Goal: Task Accomplishment & Management: Use online tool/utility

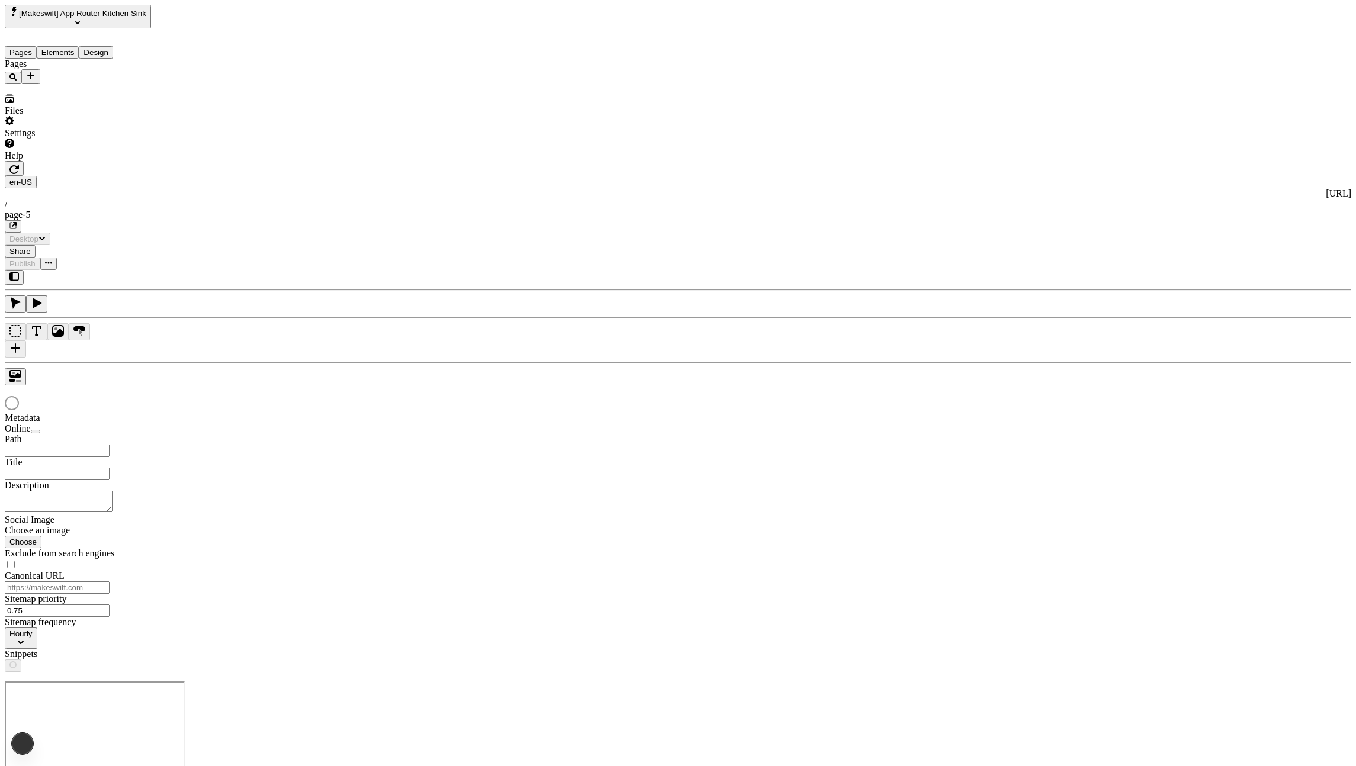
type input "/page-5"
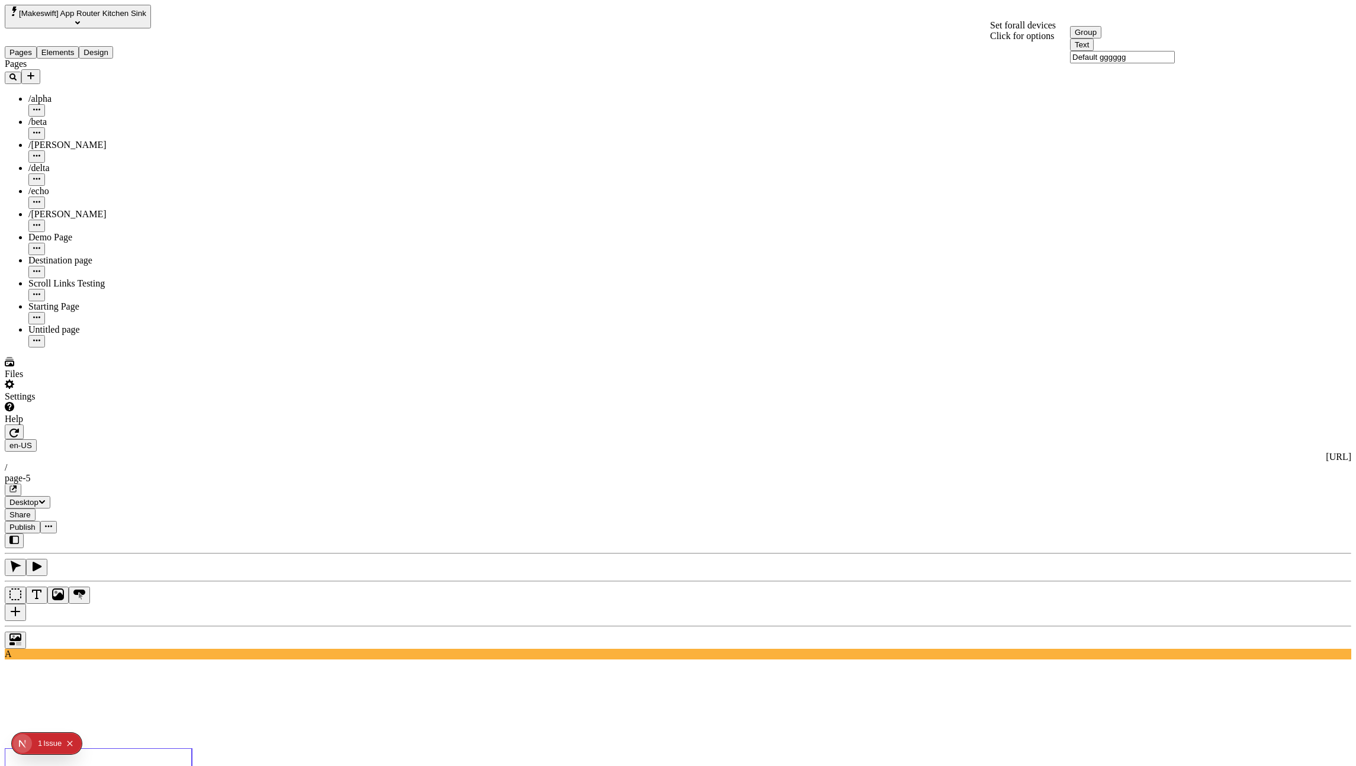
click at [186, 626] on div at bounding box center [678, 637] width 1347 height 23
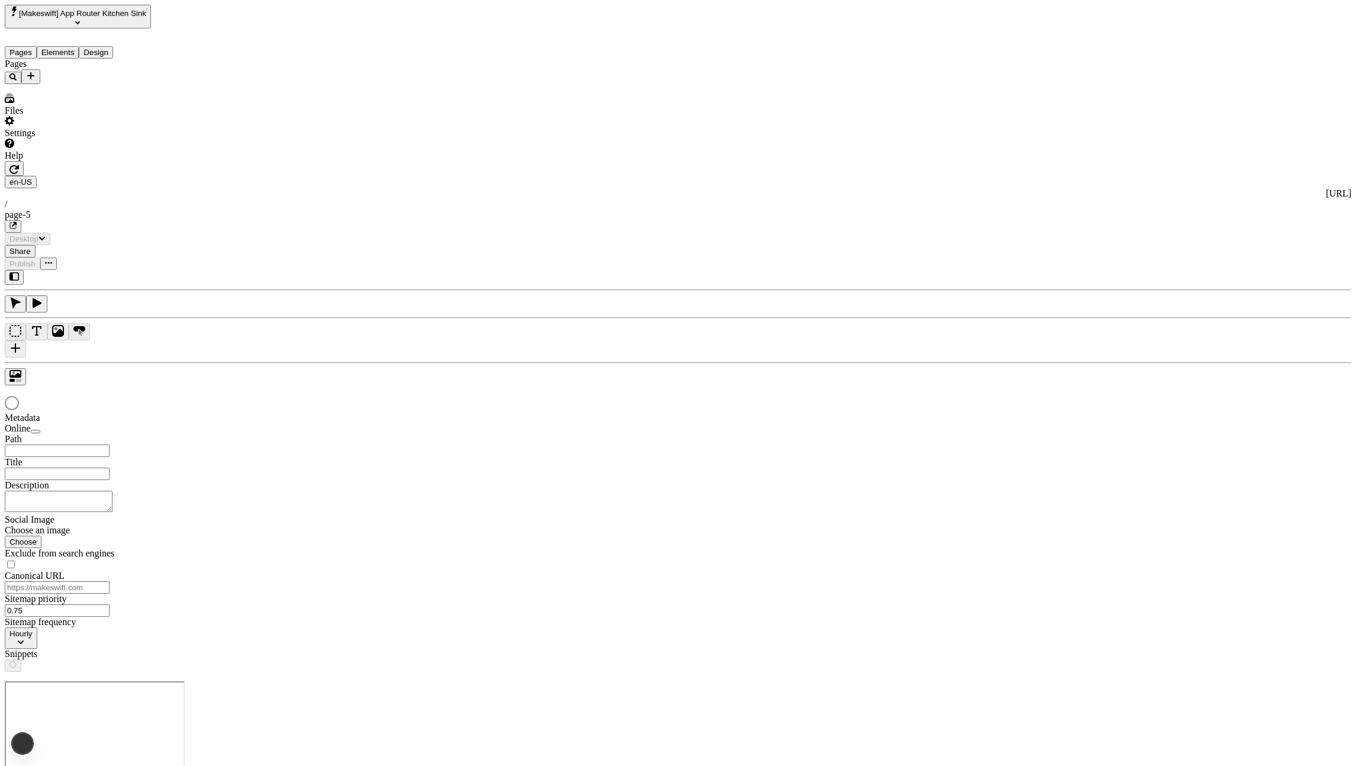
type input "/page-5"
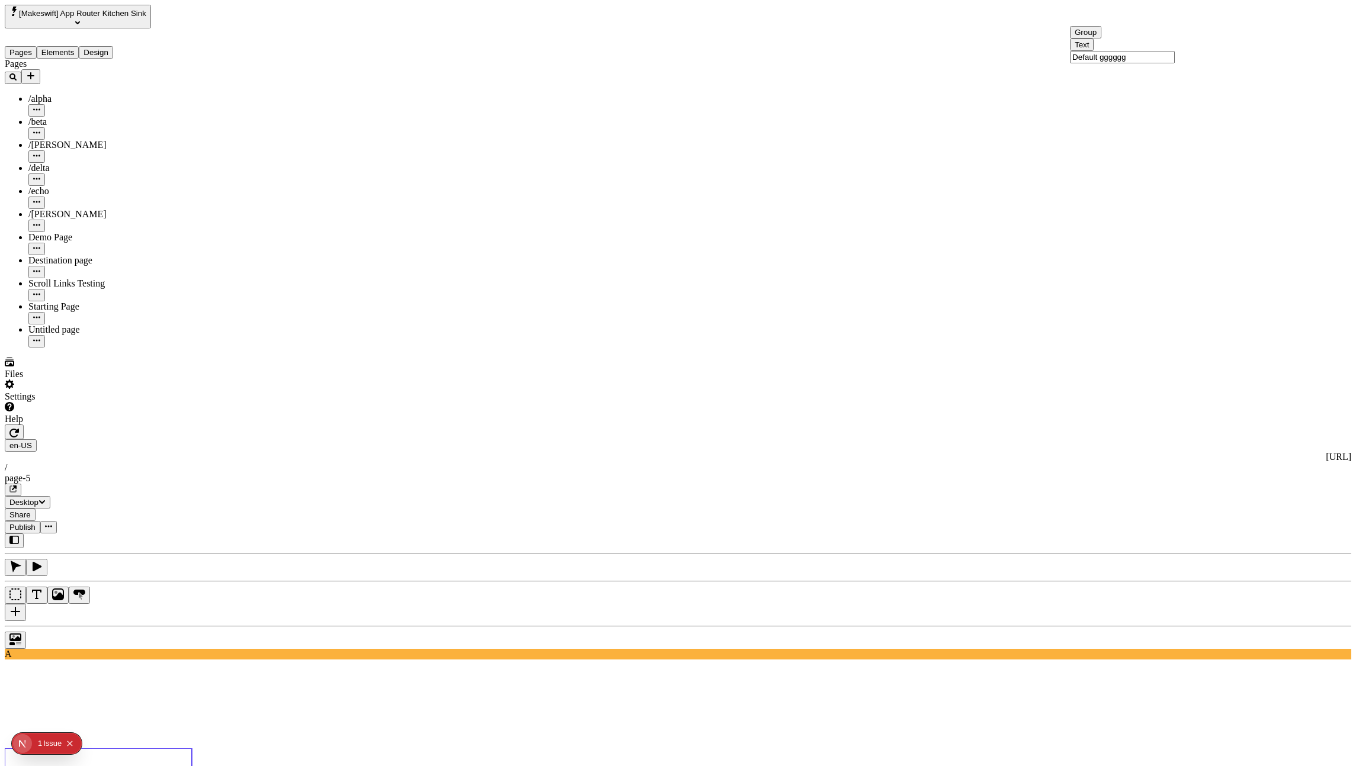
click at [1122, 63] on input "Default gggggg" at bounding box center [1122, 57] width 105 height 12
type input "Default gggggdg"
click at [1105, 86] on input "gggDefault Titleffff" at bounding box center [1122, 79] width 105 height 12
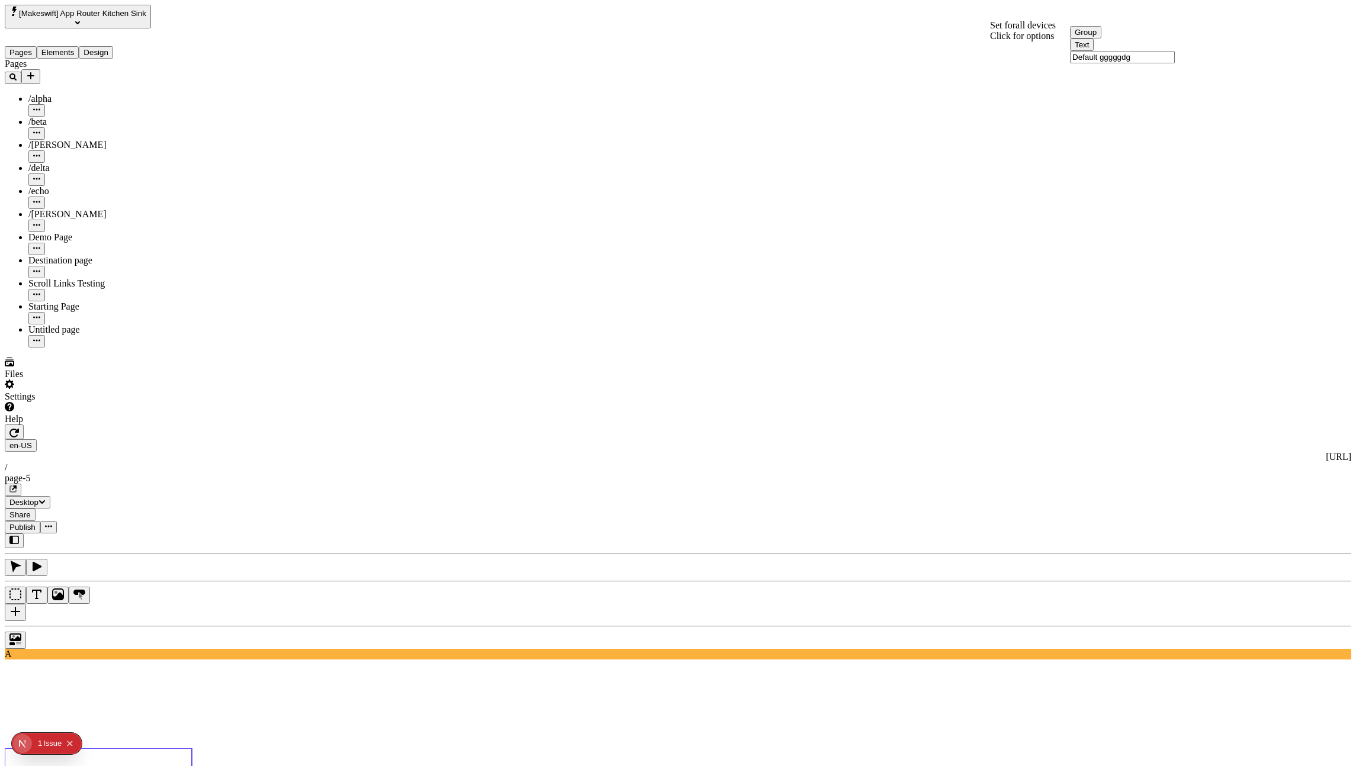
click at [1147, 63] on input "Default gggggdg" at bounding box center [1122, 57] width 105 height 12
type input "/page-5"
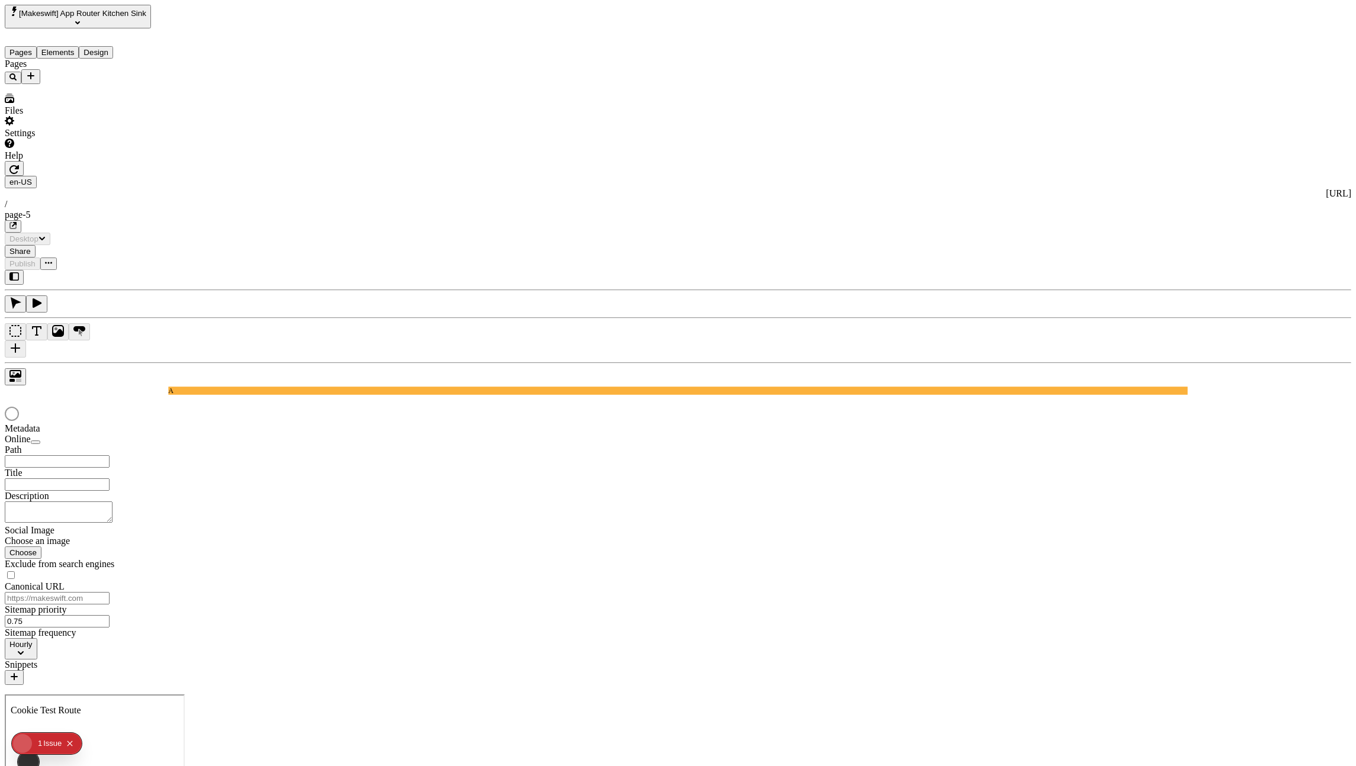
type input "/page-5"
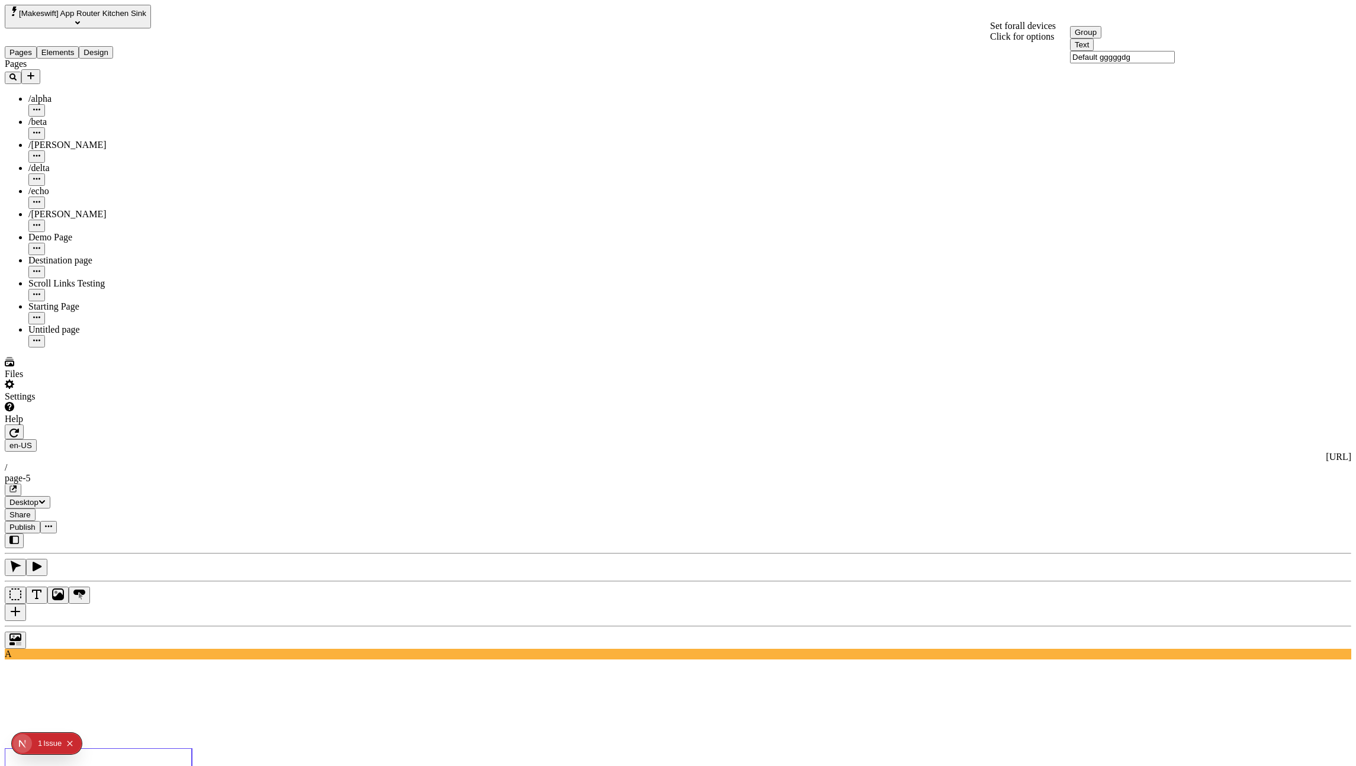
click at [1108, 63] on input "Default gggggdg" at bounding box center [1122, 57] width 105 height 12
click at [1122, 86] on div "Text gggDefault Titleffff" at bounding box center [1122, 73] width 105 height 25
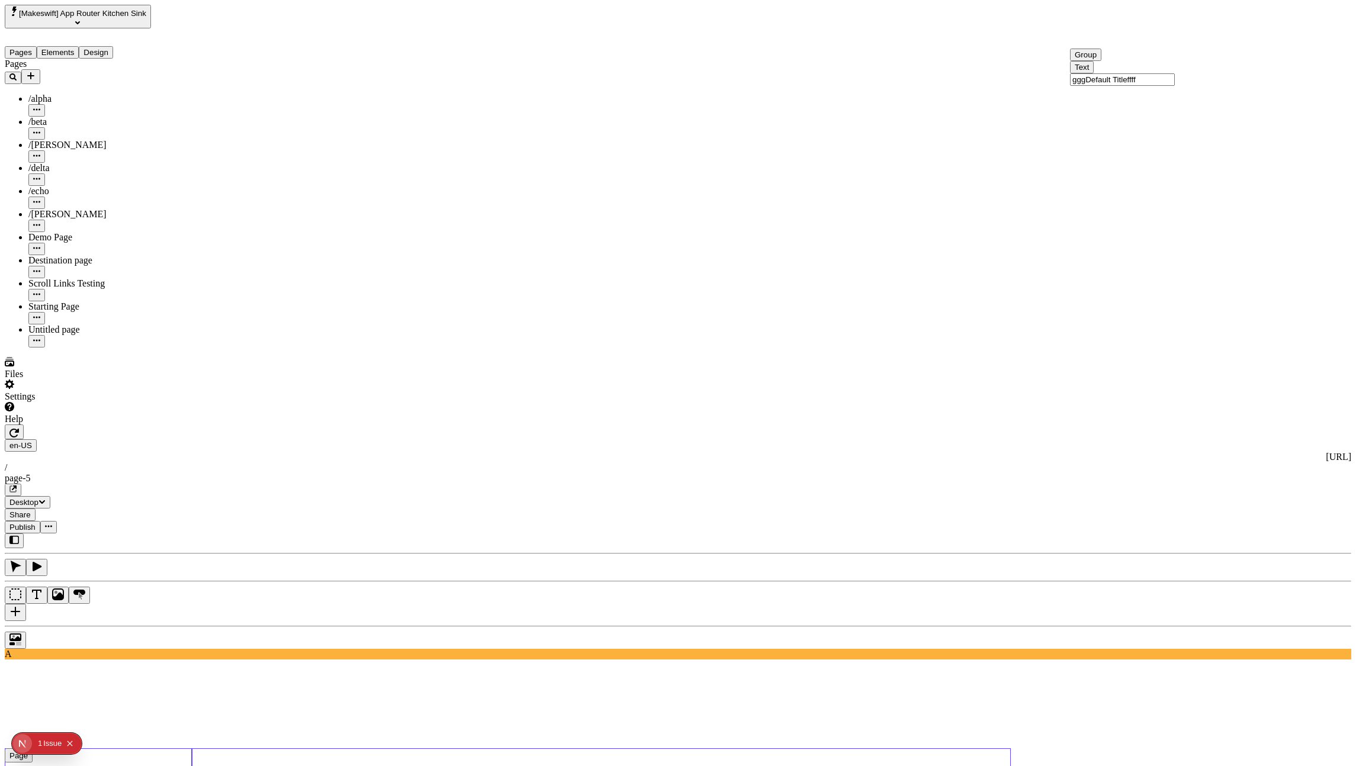
click at [1122, 86] on input "gggDefault Titleffff" at bounding box center [1122, 79] width 105 height 12
click at [179, 626] on div at bounding box center [678, 637] width 1347 height 23
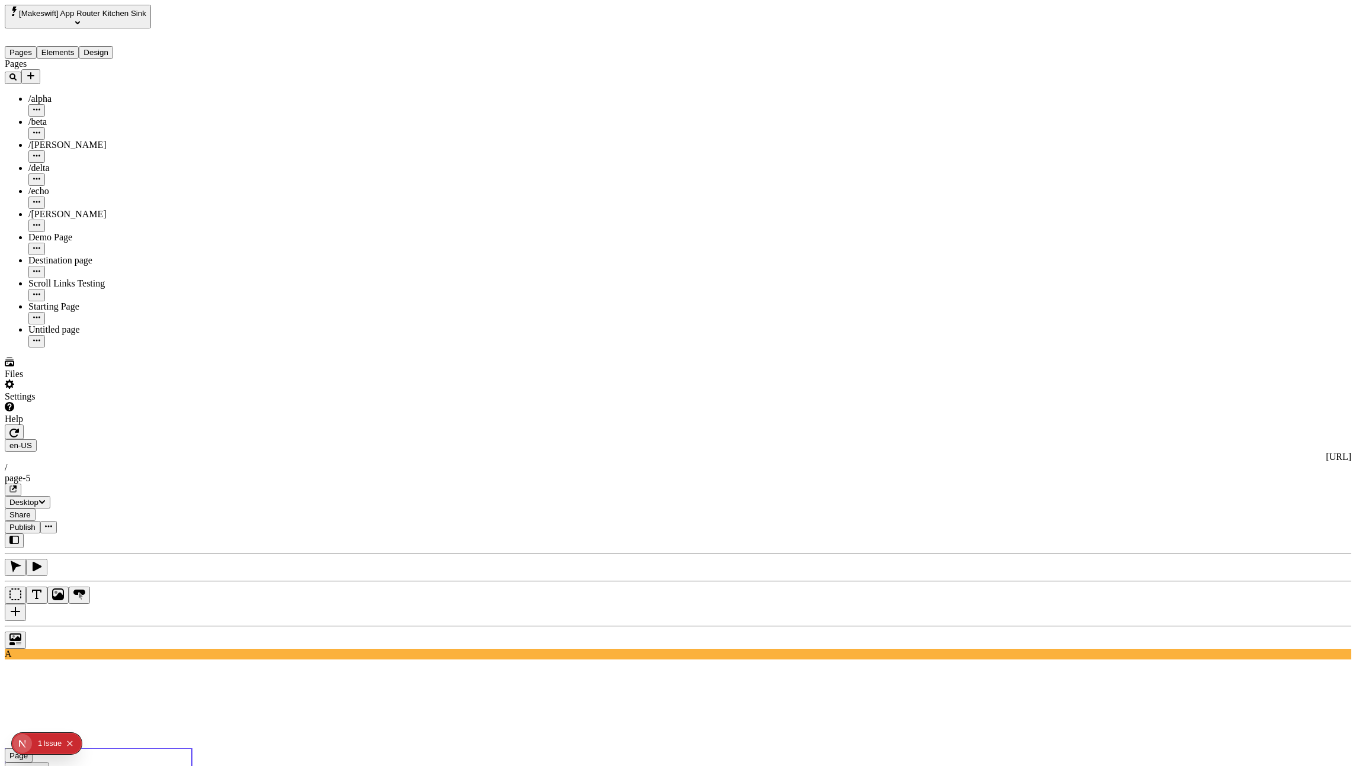
click at [1129, 63] on input "Default gggggdg" at bounding box center [1122, 57] width 105 height 12
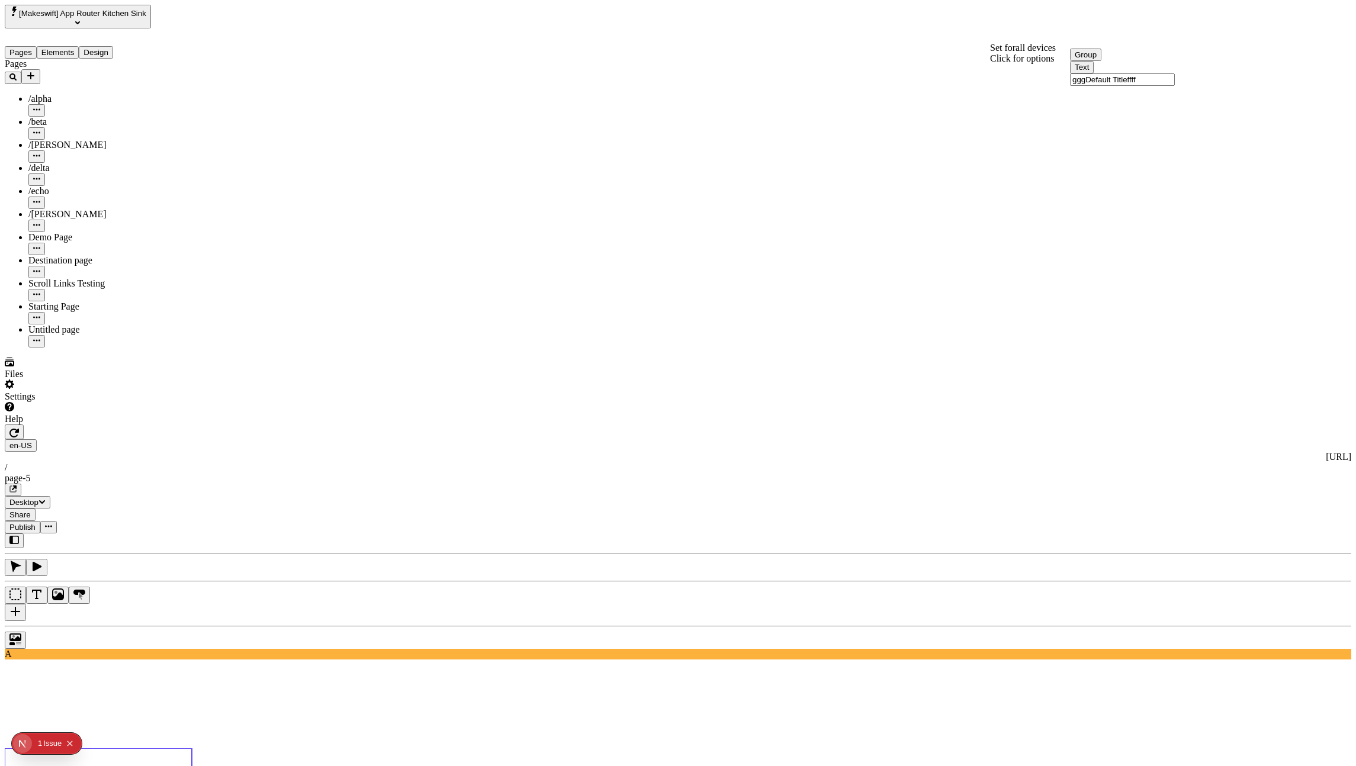
click at [1158, 86] on input "gggDefault Titleffff" at bounding box center [1122, 79] width 105 height 12
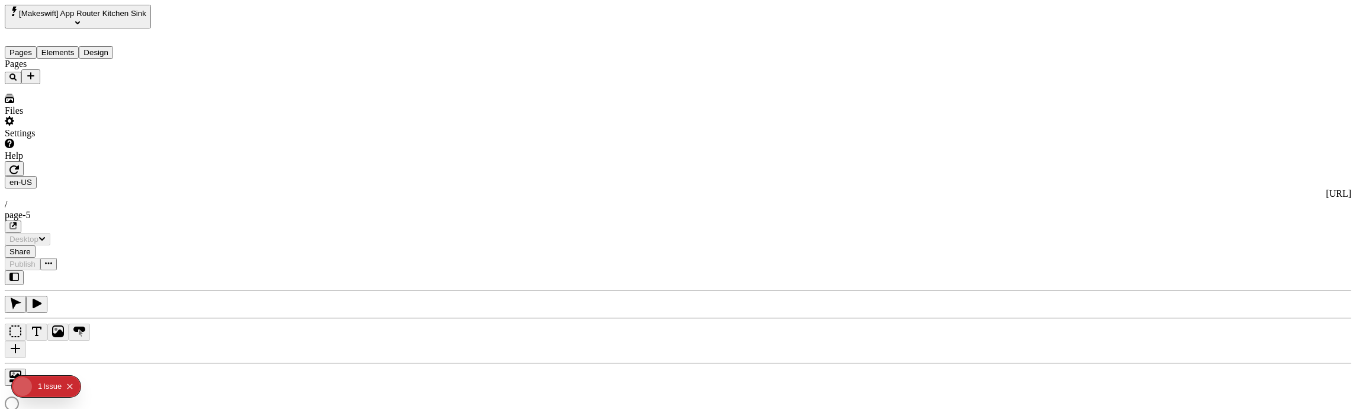
type input "/page-5"
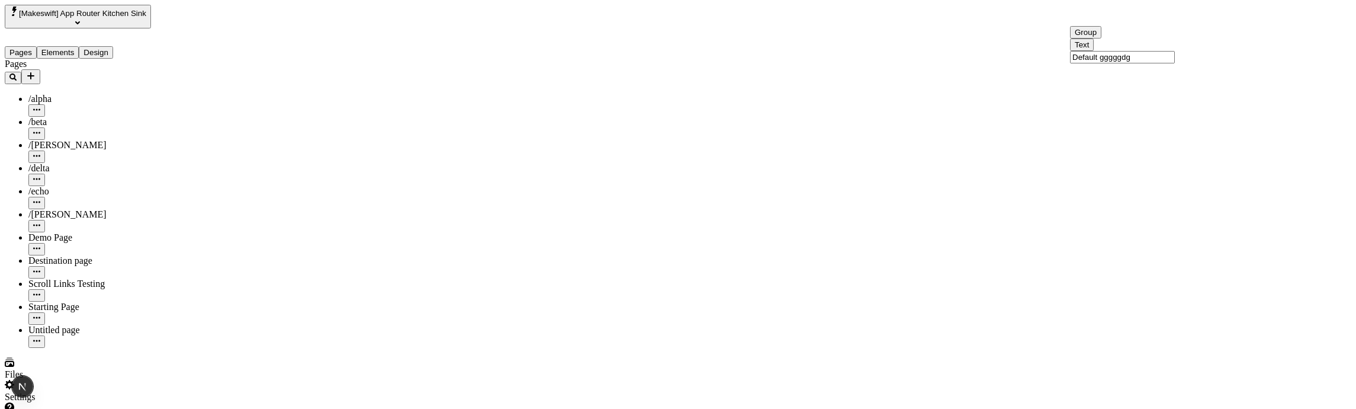
click at [1128, 63] on input "Default gggggdg" at bounding box center [1122, 57] width 105 height 12
click at [1172, 86] on input "gggDefault Titleffff" at bounding box center [1122, 79] width 105 height 12
click at [1165, 63] on input "Default gggggdg" at bounding box center [1122, 57] width 105 height 12
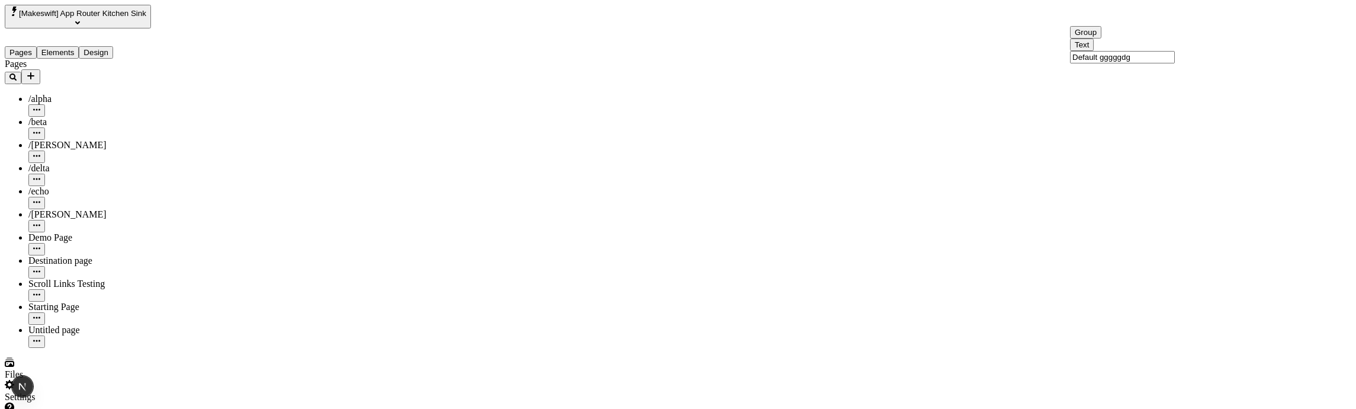
click at [1157, 86] on input "gggDefault Titleffff" at bounding box center [1122, 79] width 105 height 12
click at [1148, 63] on input "Default gggggdg" at bounding box center [1122, 57] width 105 height 12
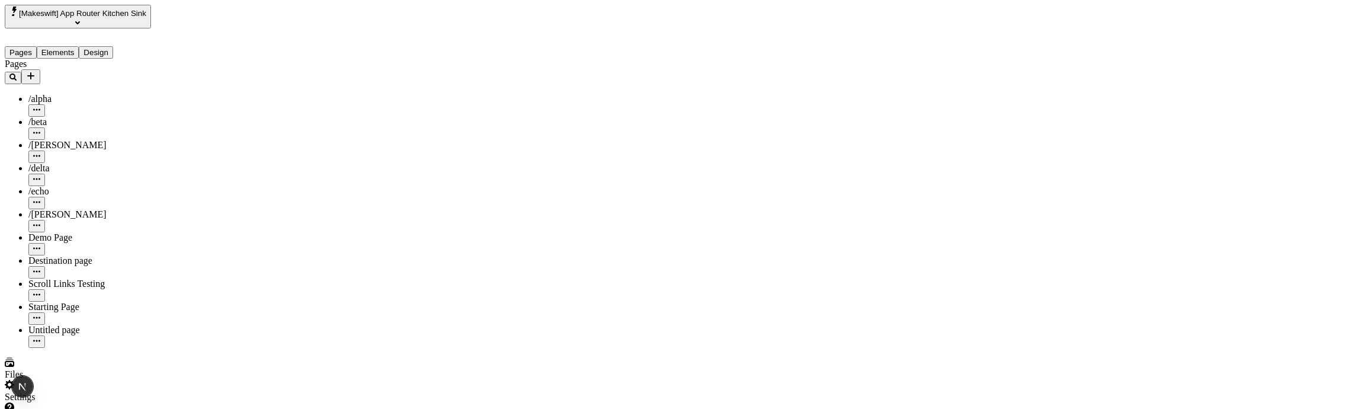
click at [1088, 59] on span "Group" at bounding box center [1086, 54] width 22 height 9
click at [1097, 70] on div "Group Text gggDefault Titleffff" at bounding box center [1122, 67] width 105 height 37
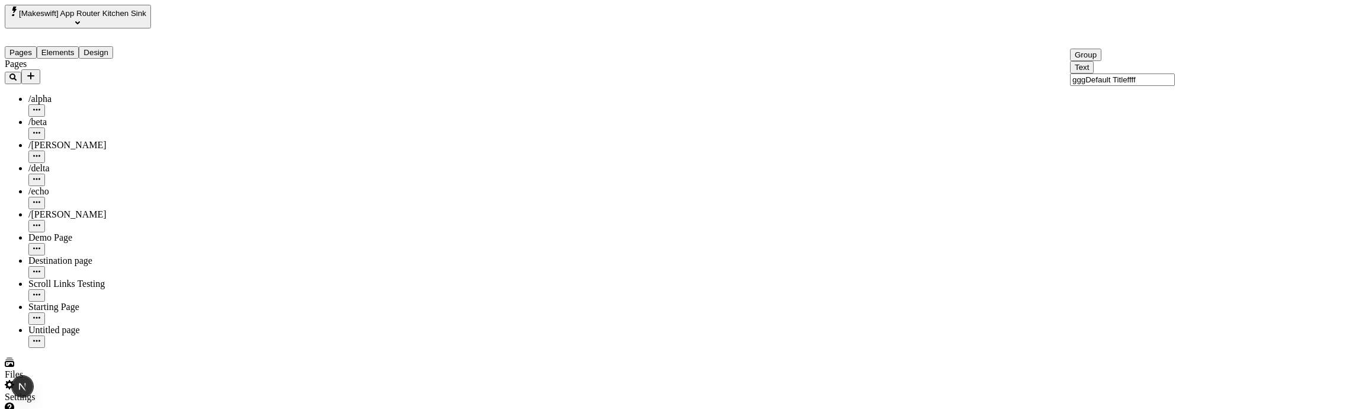
type input "/page-5"
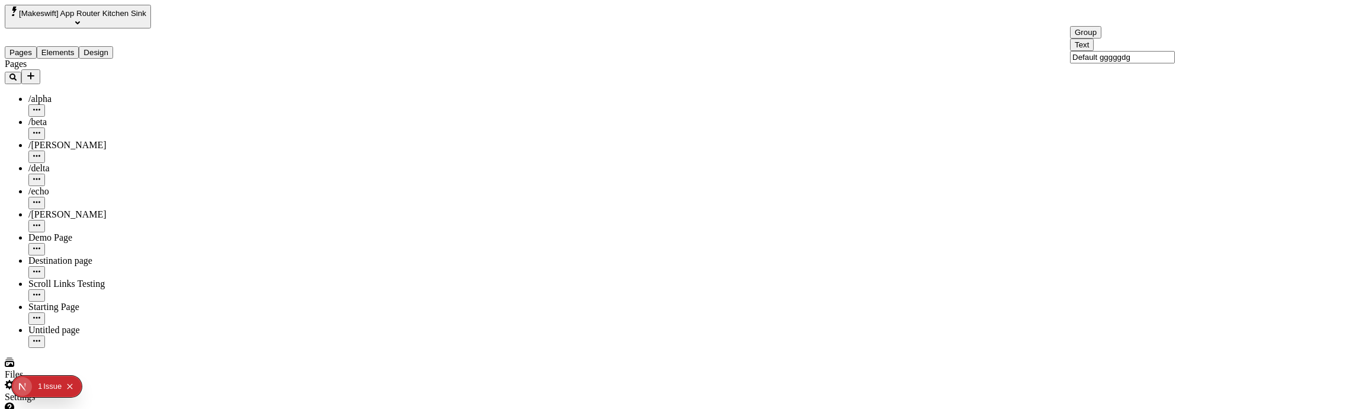
click at [1153, 86] on input "gggDefault Titleffff" at bounding box center [1122, 79] width 105 height 12
click at [1140, 63] on input "Default gggggdg" at bounding box center [1122, 57] width 105 height 12
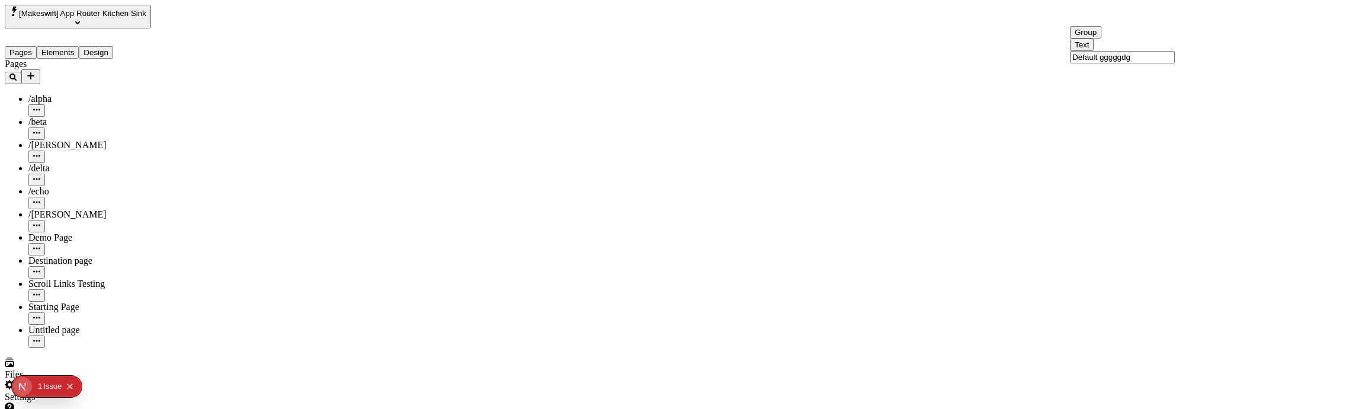
click at [1148, 86] on input "gggDefault Titleffff" at bounding box center [1122, 79] width 105 height 12
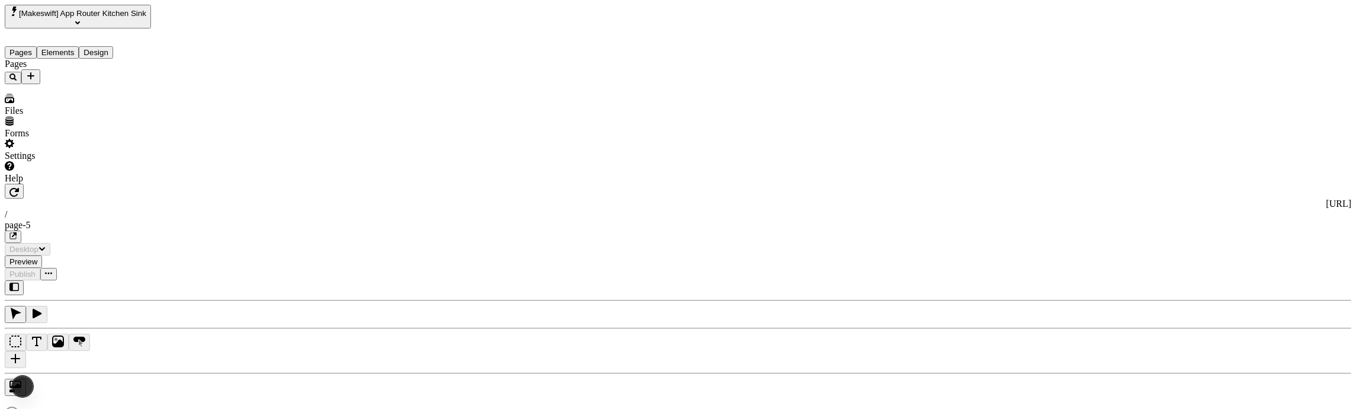
type input "/page-5"
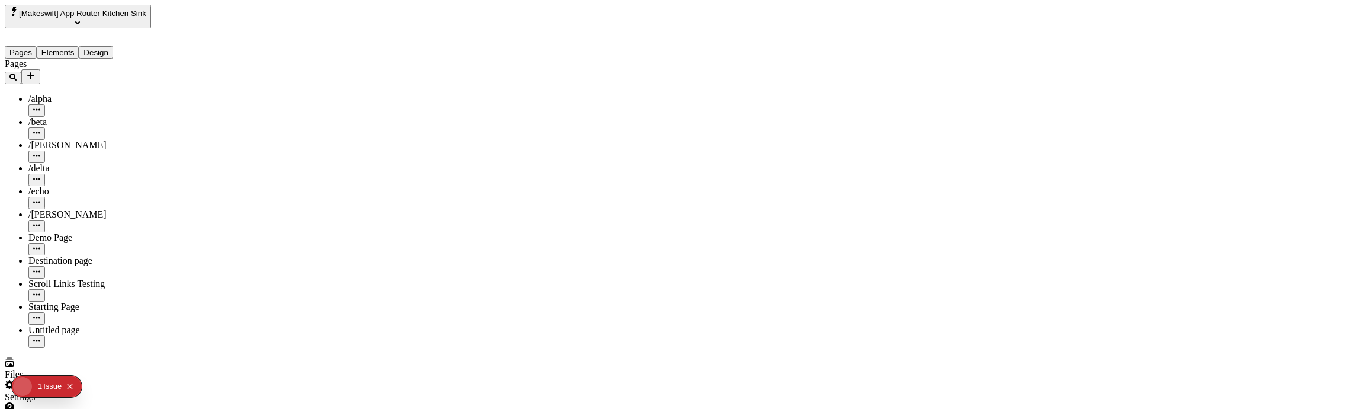
type input "/page-5"
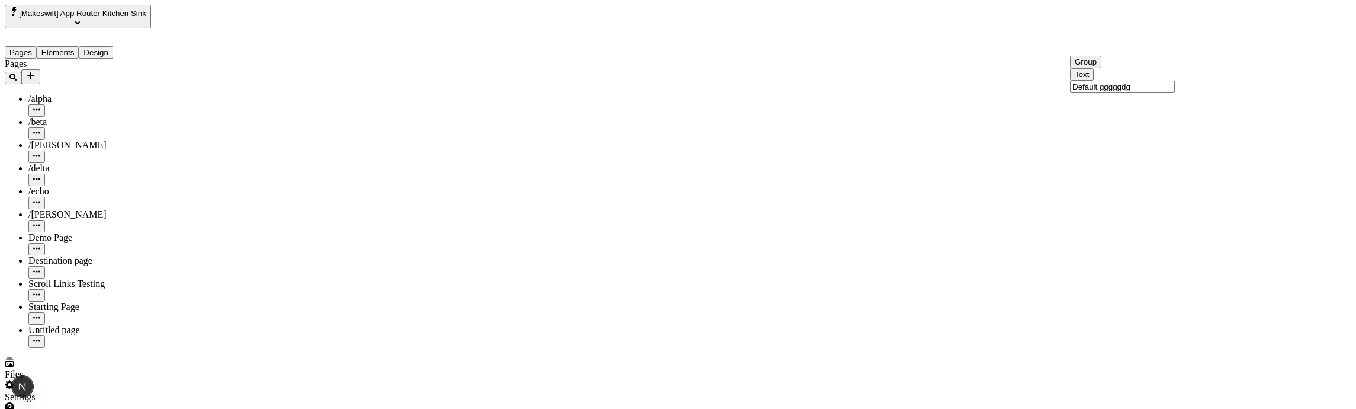
drag, startPoint x: 1220, startPoint y: 89, endPoint x: 1221, endPoint y: 69, distance: 19.6
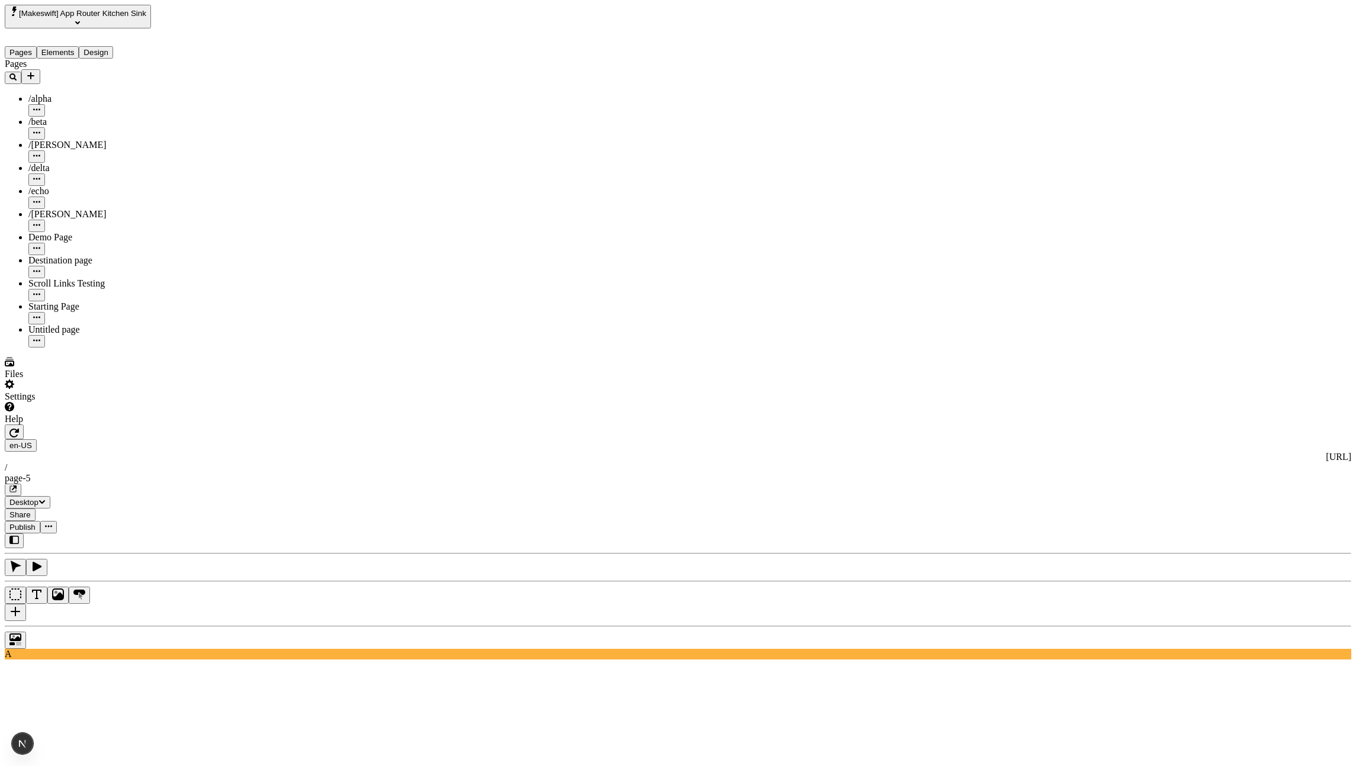
click at [191, 408] on div "A" at bounding box center [678, 597] width 1347 height 126
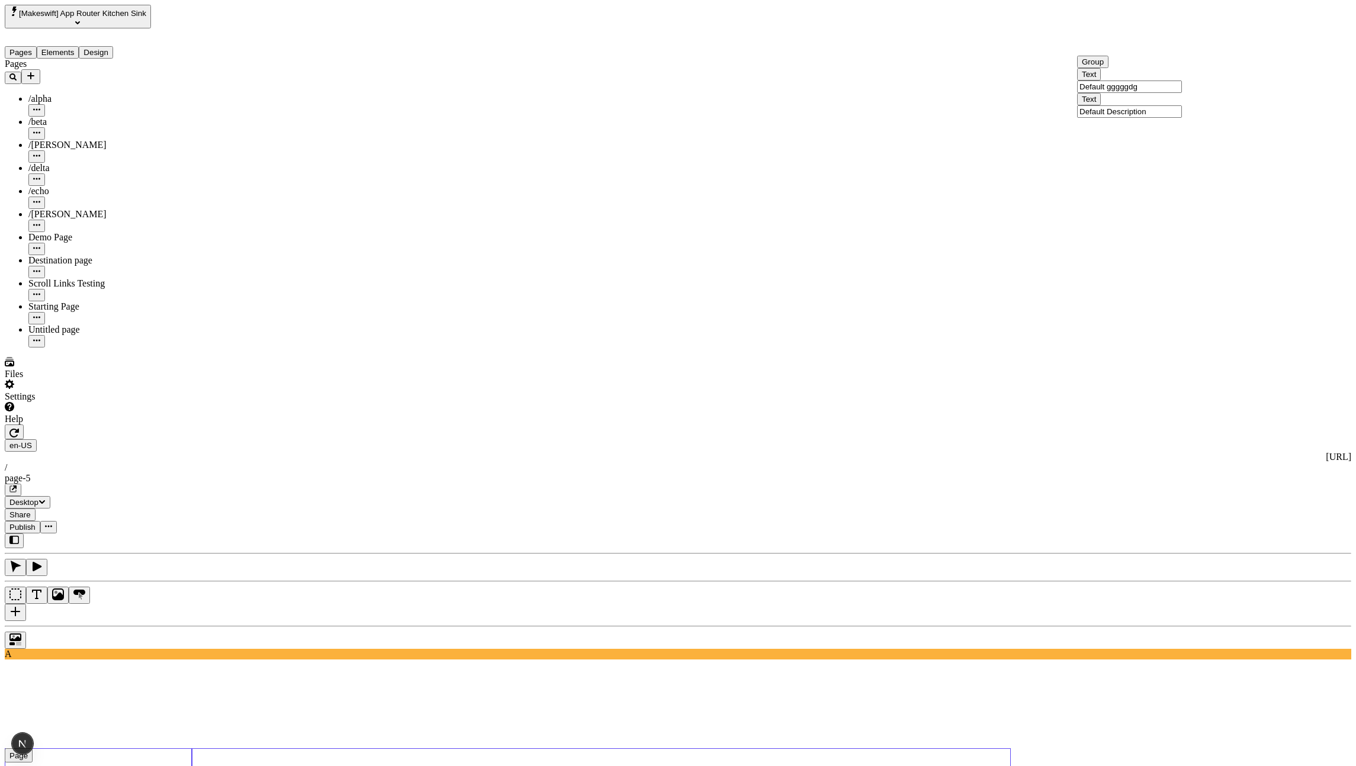
click at [1096, 89] on span "Group" at bounding box center [1093, 84] width 22 height 9
click at [1055, 120] on span "Alt + Click" at bounding box center [1065, 130] width 21 height 21
type input "Default Title"
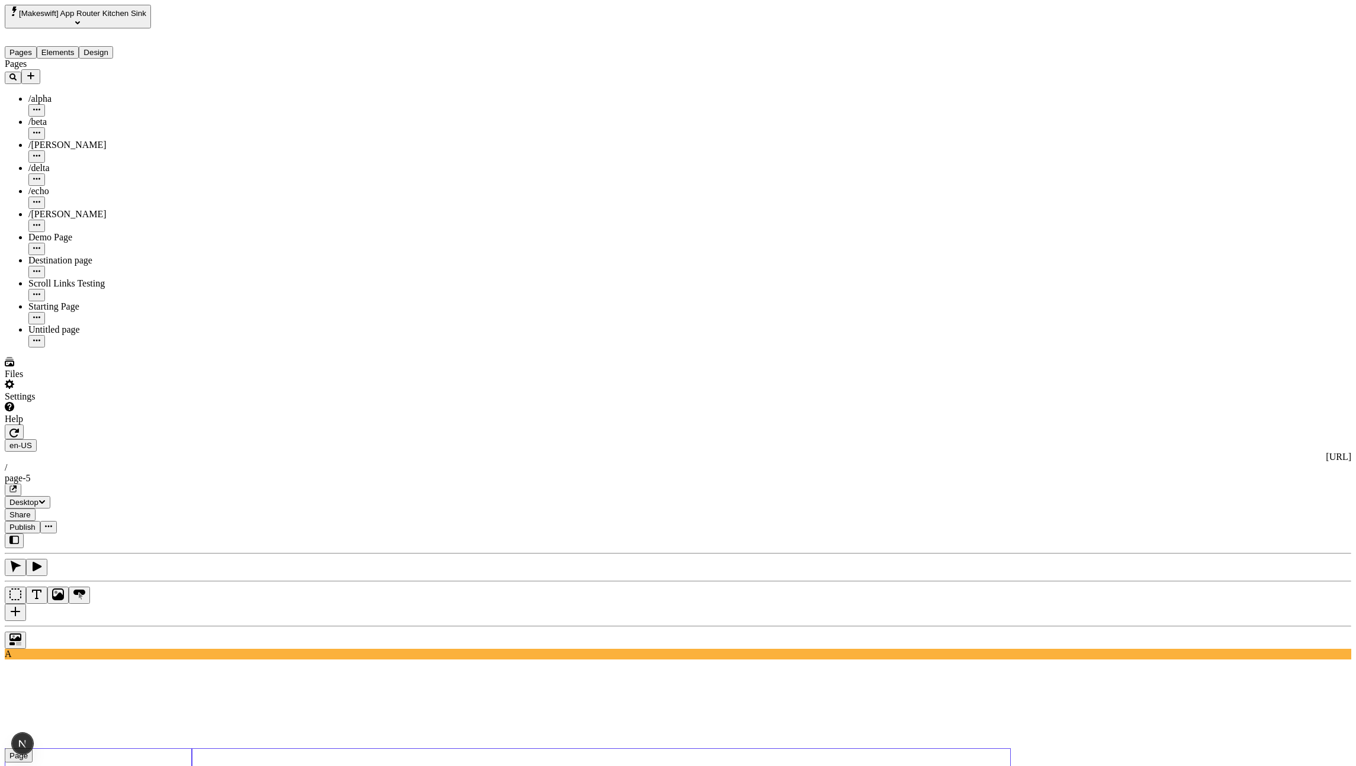
click at [19, 408] on icon "button" at bounding box center [13, 432] width 9 height 9
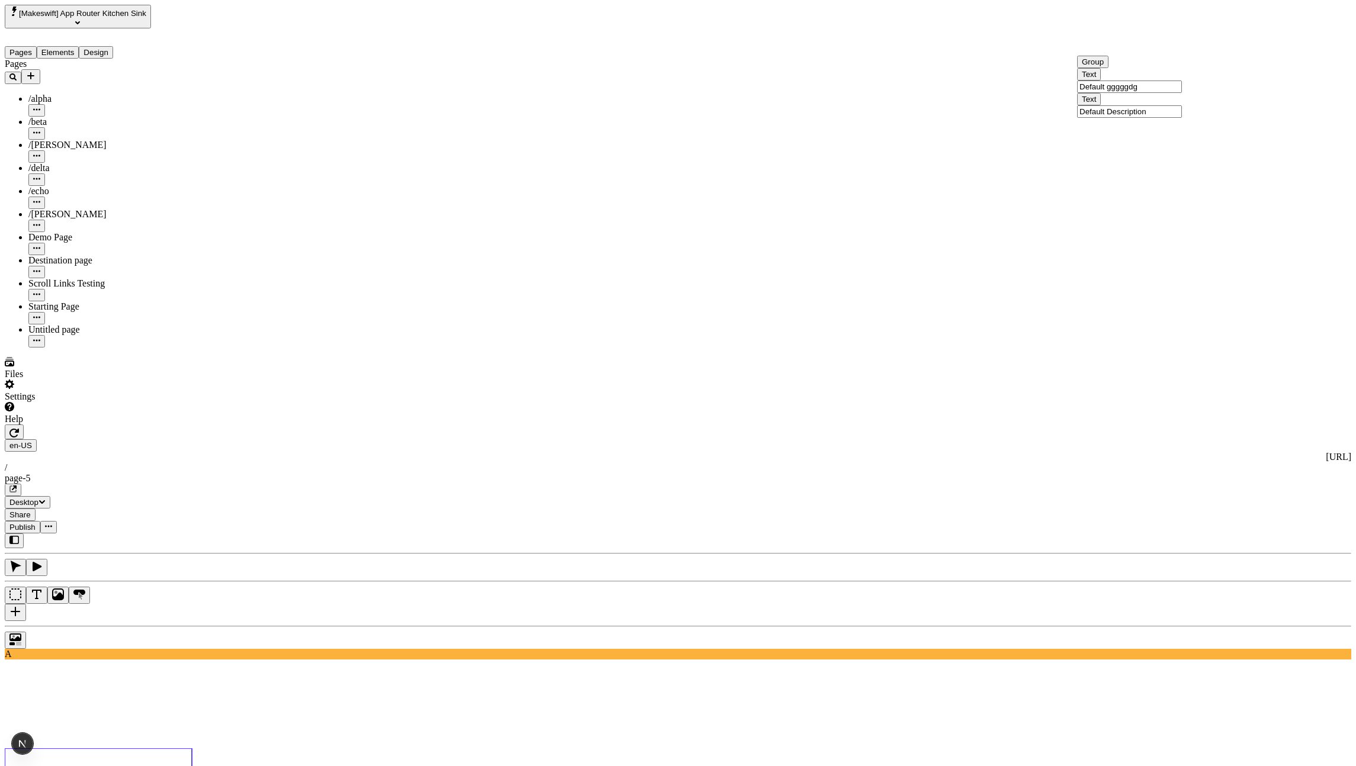
drag, startPoint x: 1218, startPoint y: 85, endPoint x: 1215, endPoint y: 61, distance: 24.0
drag, startPoint x: 1218, startPoint y: 63, endPoint x: 1224, endPoint y: 104, distance: 41.3
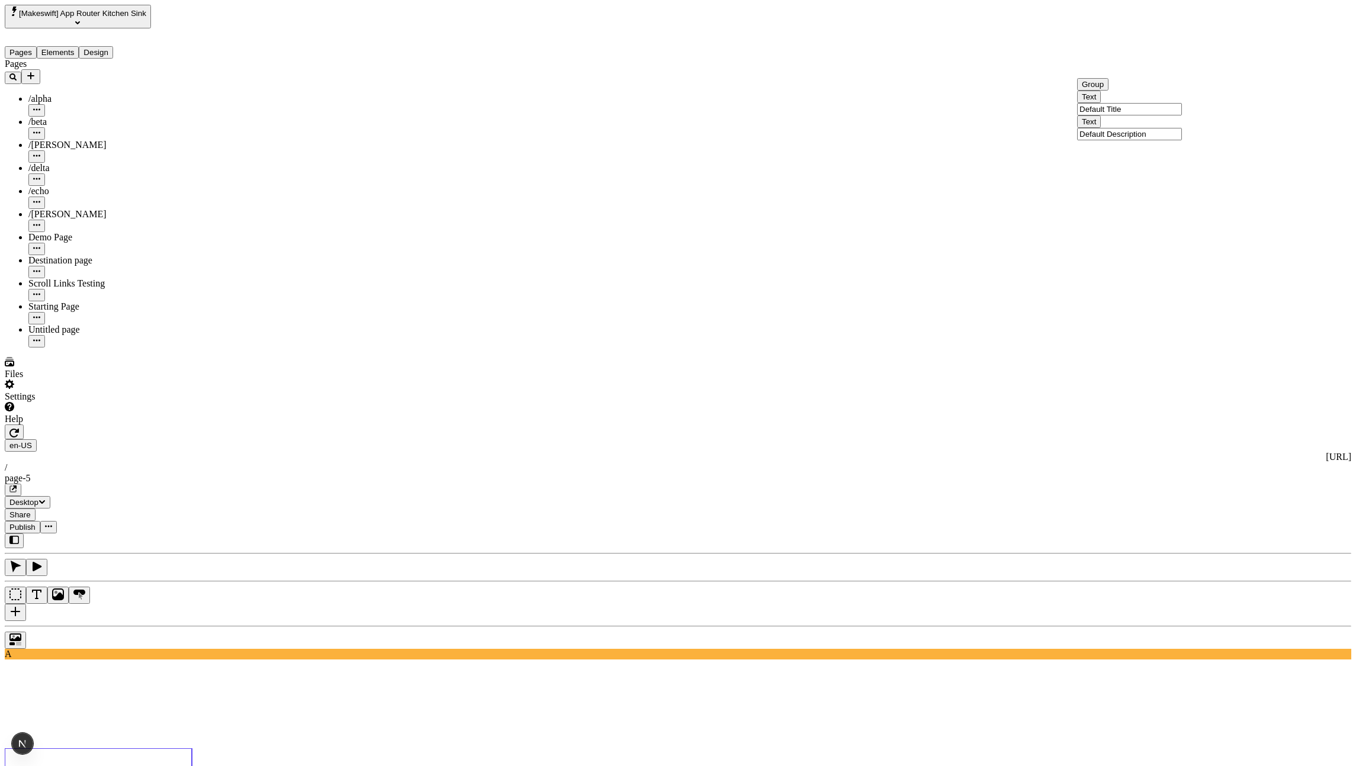
drag, startPoint x: 1218, startPoint y: 62, endPoint x: 1218, endPoint y: 91, distance: 28.4
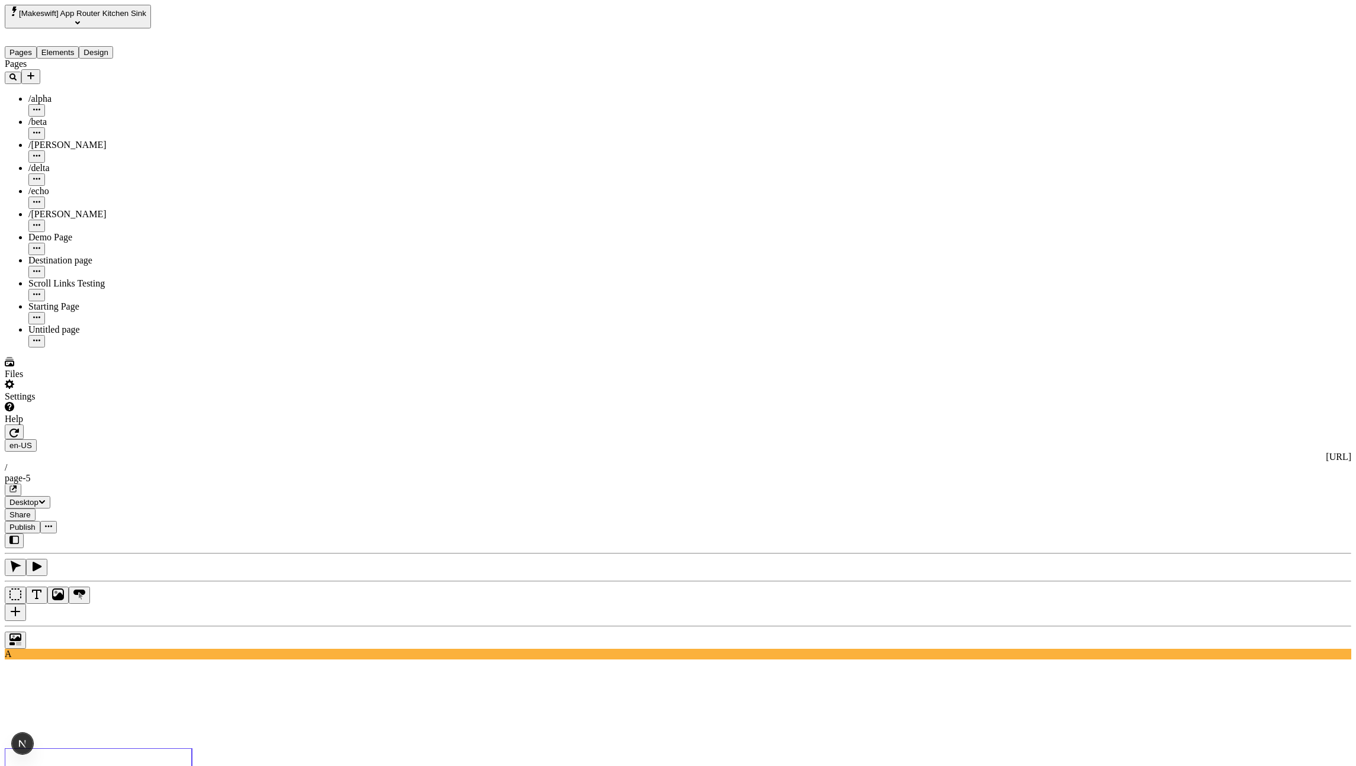
drag, startPoint x: 1217, startPoint y: 89, endPoint x: 1218, endPoint y: 57, distance: 32.0
drag, startPoint x: 1218, startPoint y: 61, endPoint x: 1221, endPoint y: 124, distance: 63.4
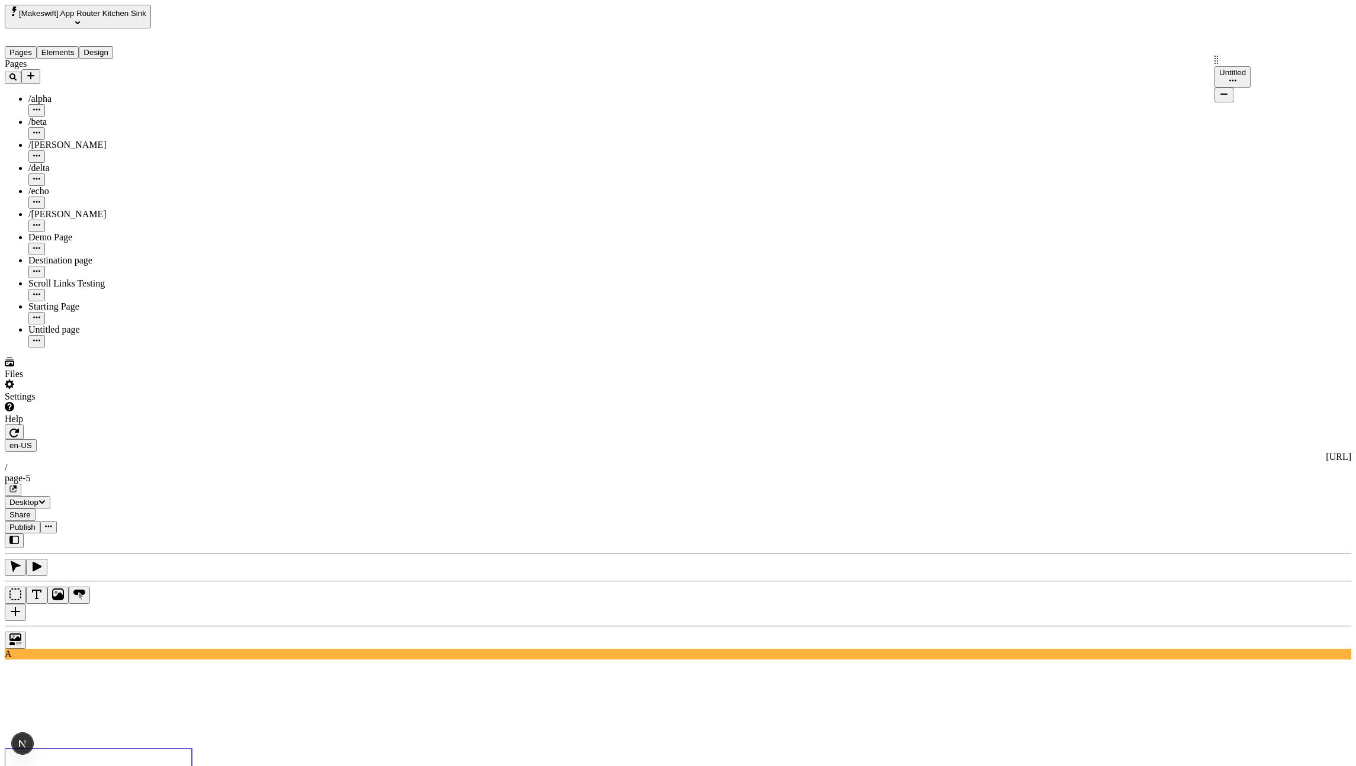
drag, startPoint x: 1217, startPoint y: 84, endPoint x: 1214, endPoint y: 54, distance: 30.4
drag, startPoint x: 1217, startPoint y: 66, endPoint x: 1215, endPoint y: 86, distance: 20.2
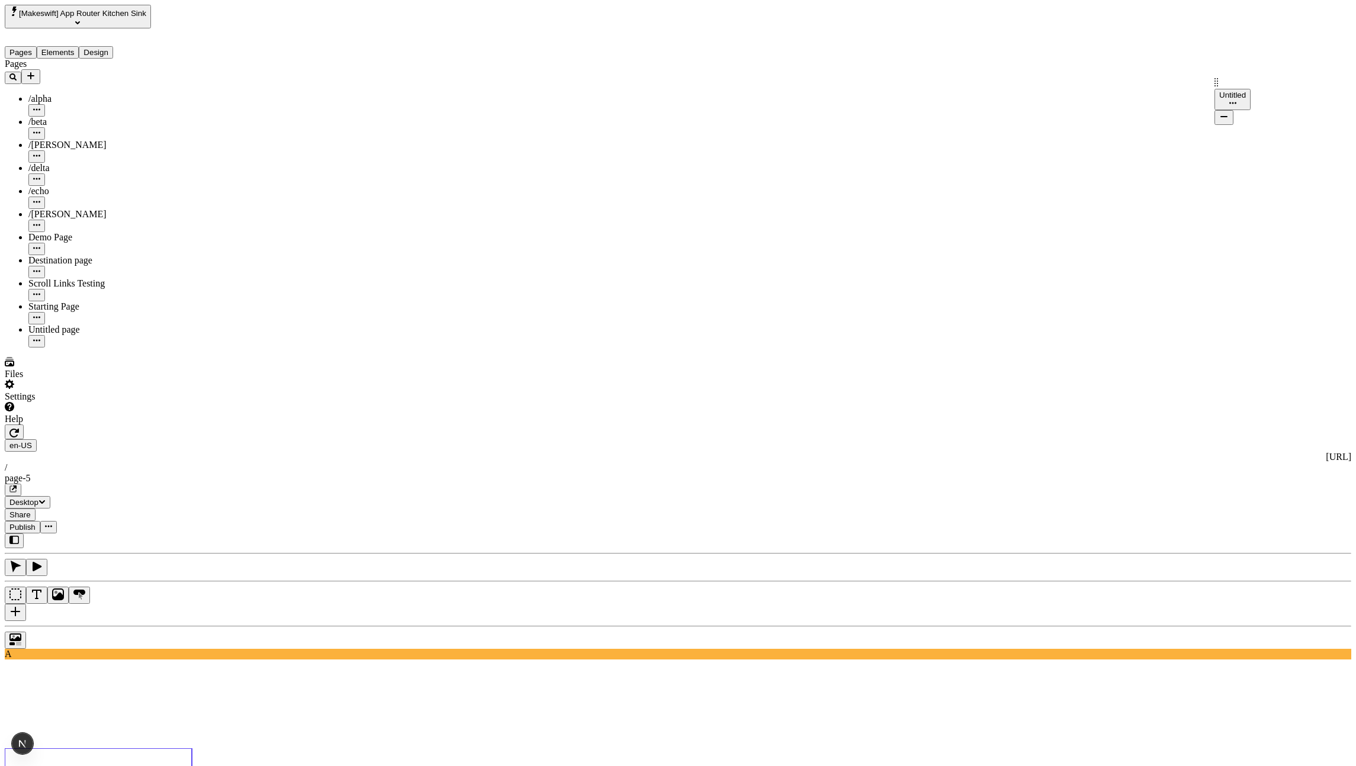
drag, startPoint x: 1216, startPoint y: 86, endPoint x: 1217, endPoint y: 92, distance: 6.0
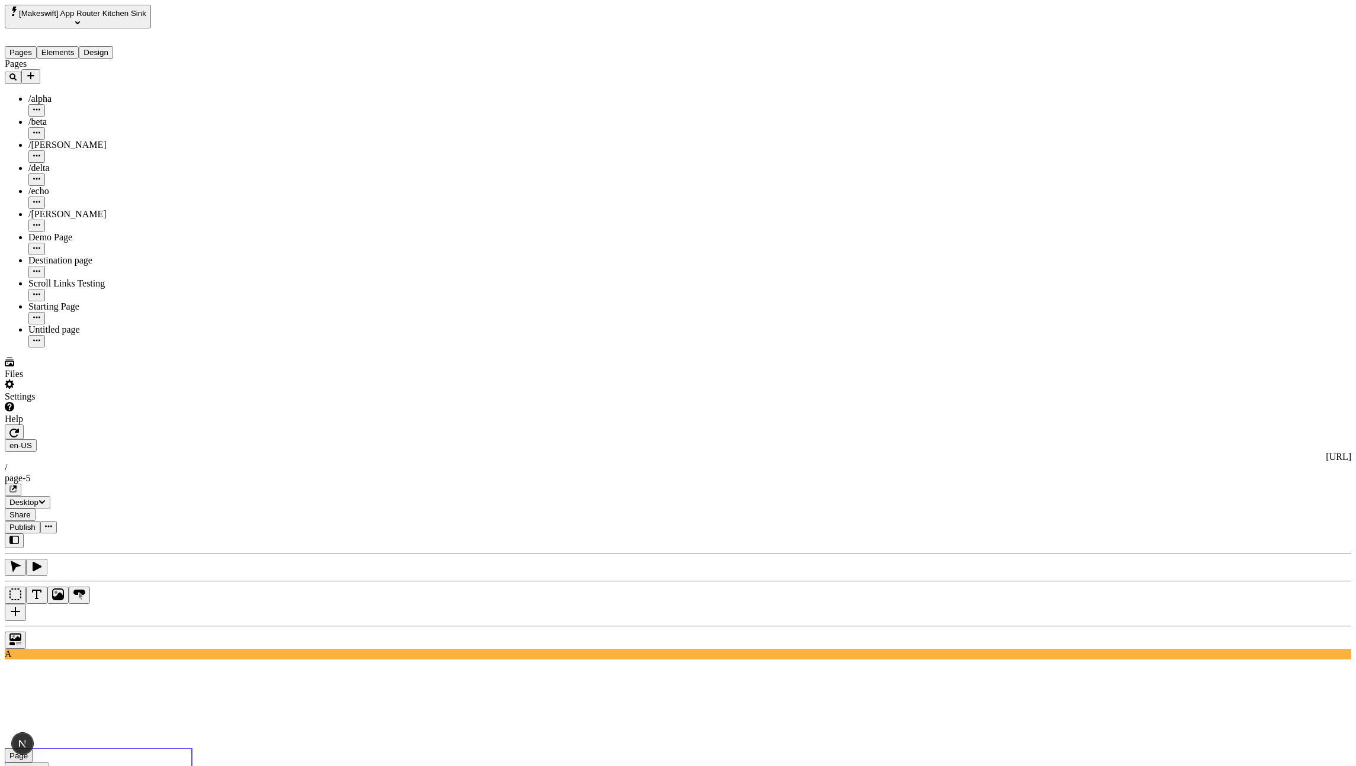
drag, startPoint x: 1218, startPoint y: 65, endPoint x: 1214, endPoint y: 94, distance: 28.7
drag, startPoint x: 1218, startPoint y: 91, endPoint x: 1220, endPoint y: 85, distance: 6.2
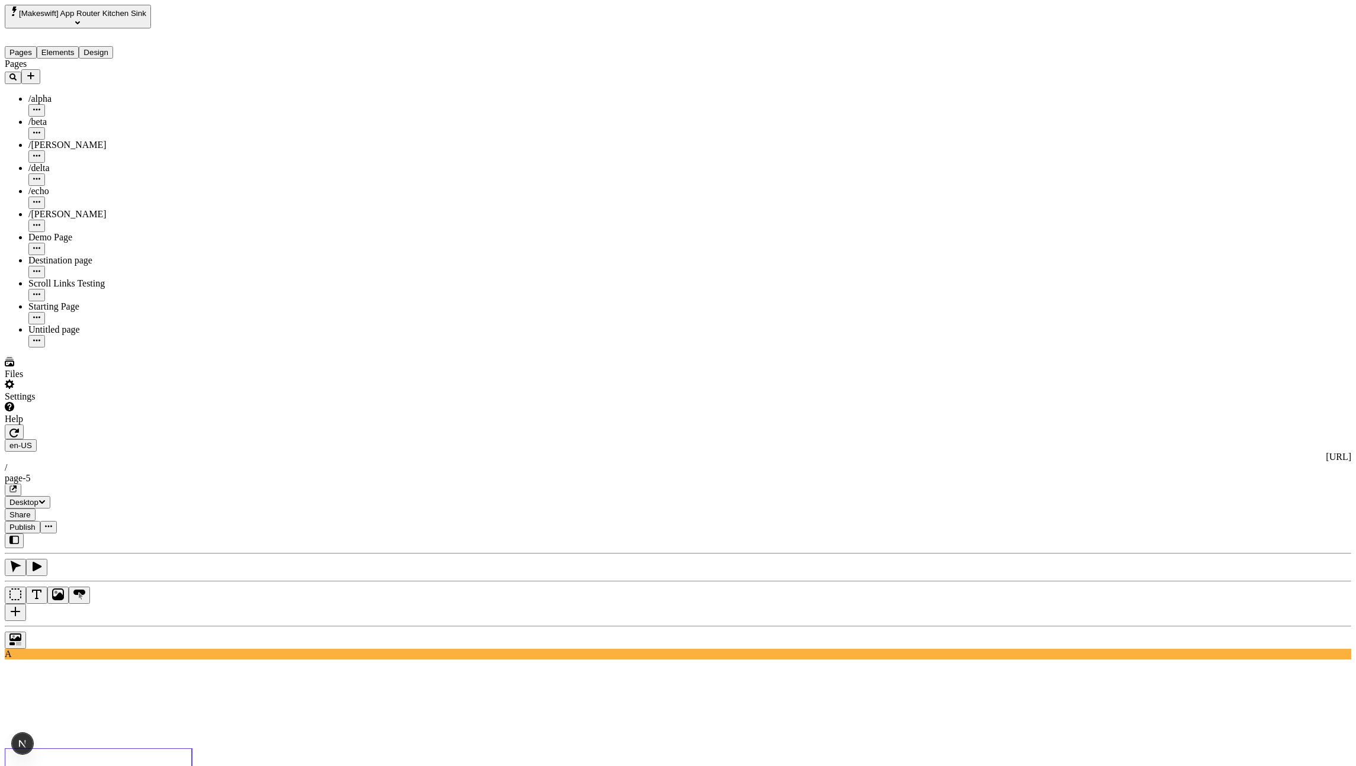
click at [1166, 161] on input "Default Title" at bounding box center [1136, 154] width 105 height 12
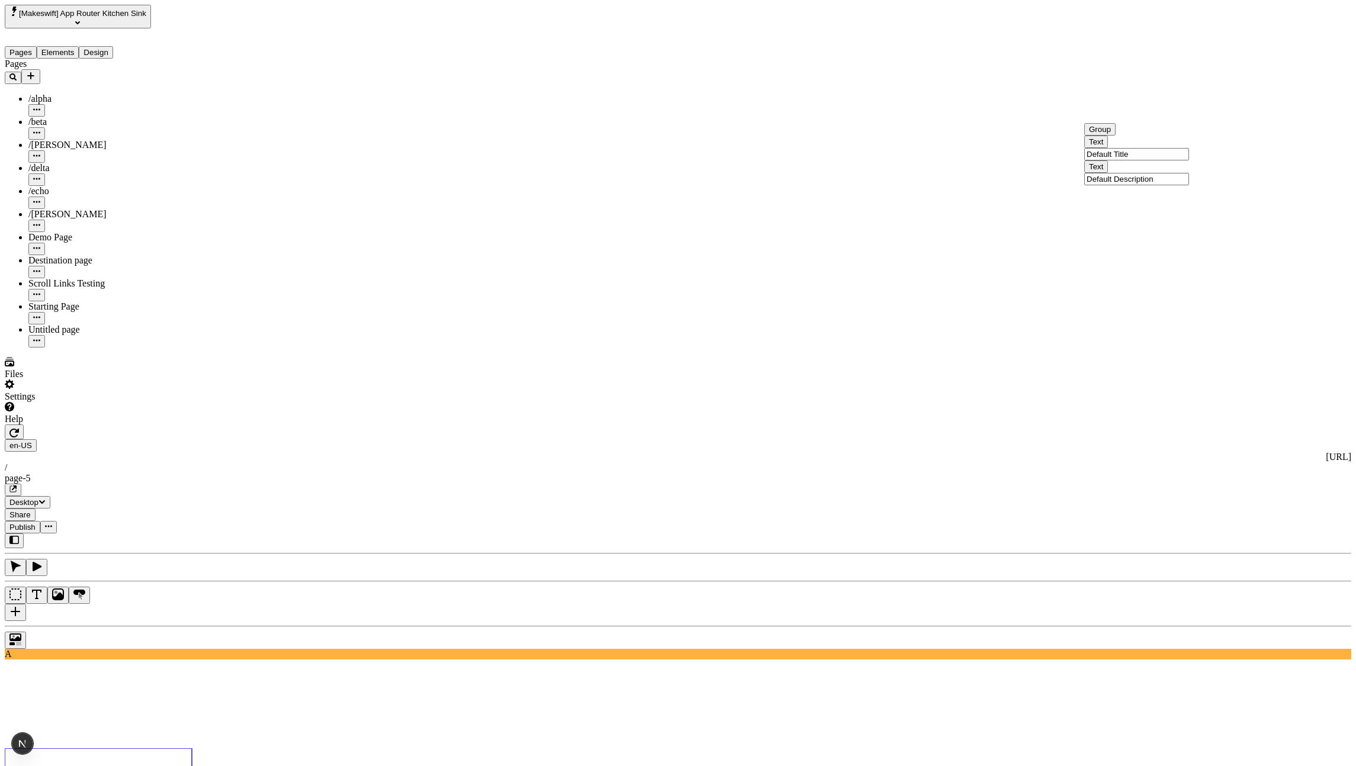
click at [1189, 93] on input "Default Title" at bounding box center [1136, 87] width 105 height 12
type input "Default 1"
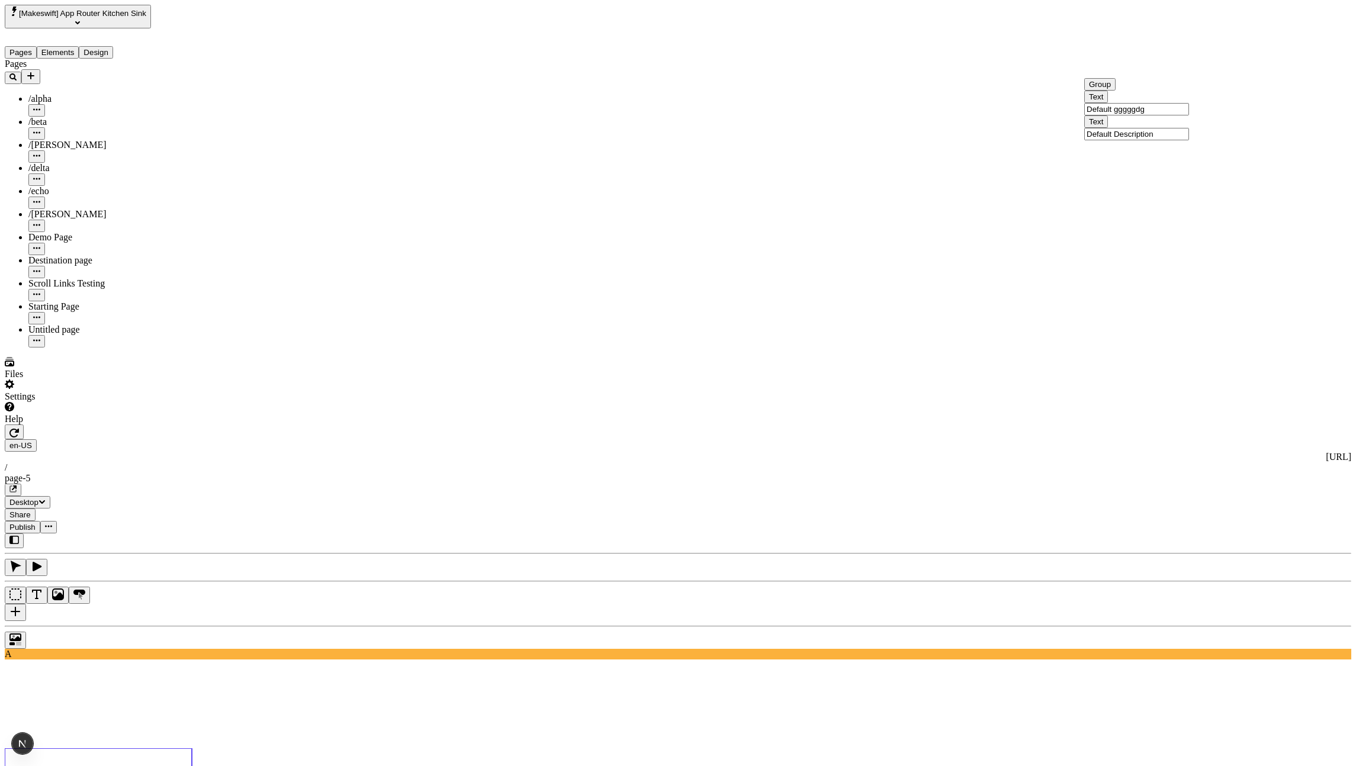
click at [1173, 115] on input "Default gggggdg" at bounding box center [1136, 109] width 105 height 12
click at [1172, 115] on input "Default gggggdg" at bounding box center [1136, 109] width 105 height 12
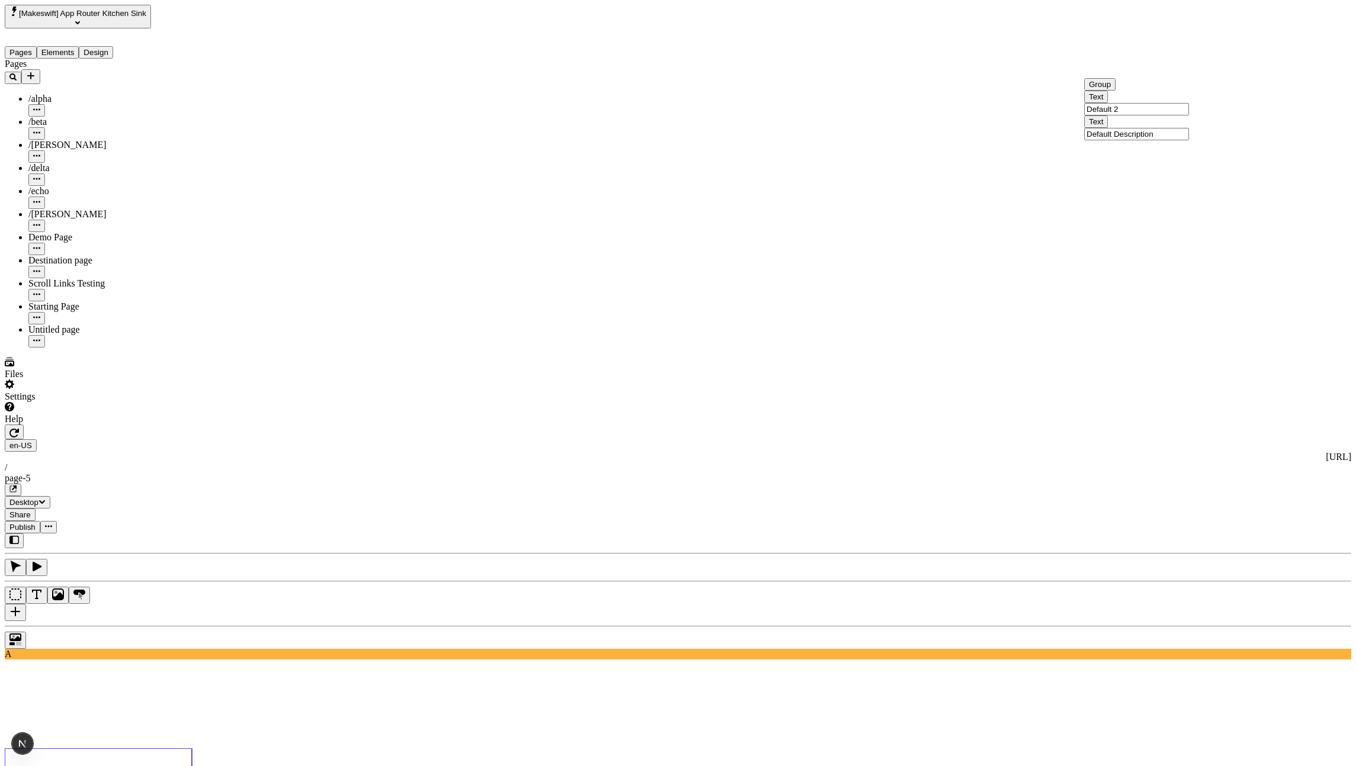
type input "Default 2"
click at [1137, 138] on input "Default Title" at bounding box center [1136, 132] width 105 height 12
type input "Default 3"
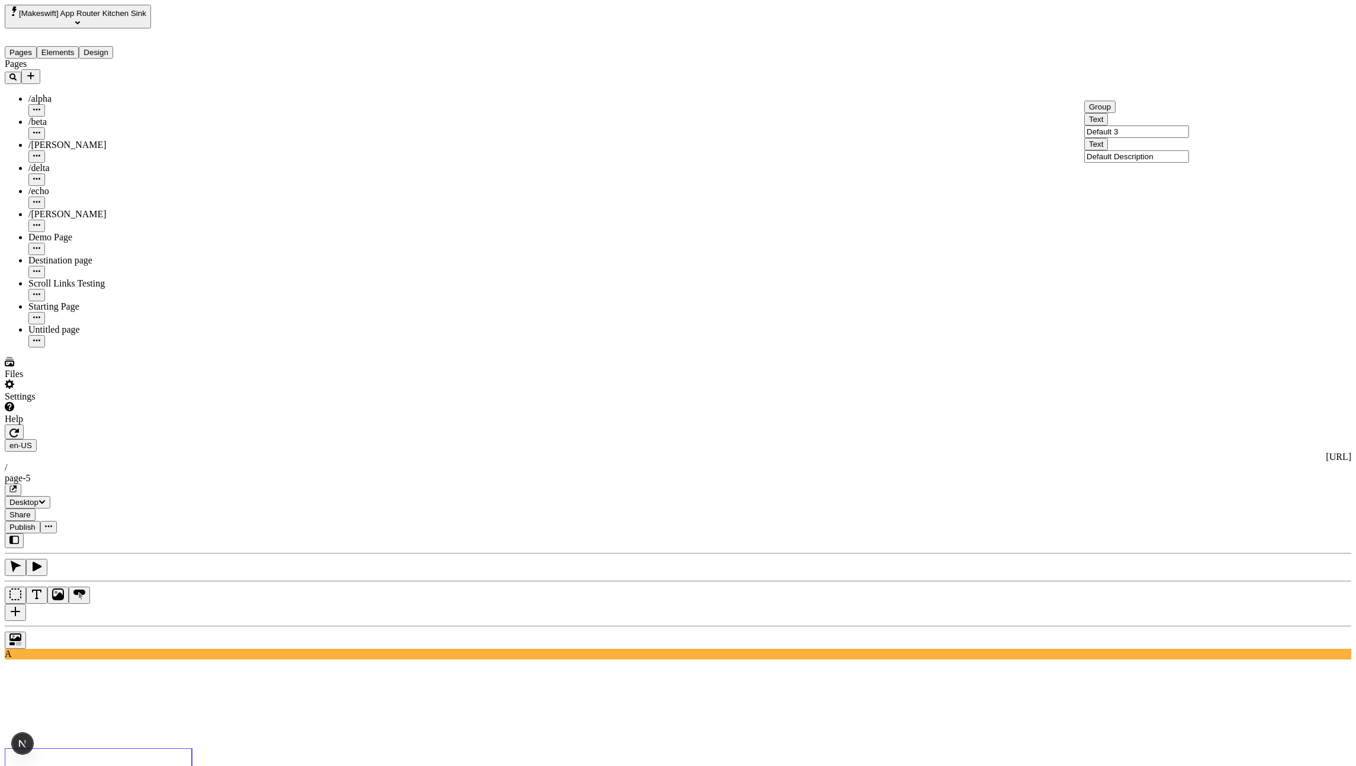
click at [1149, 161] on input "Default Title" at bounding box center [1136, 154] width 105 height 12
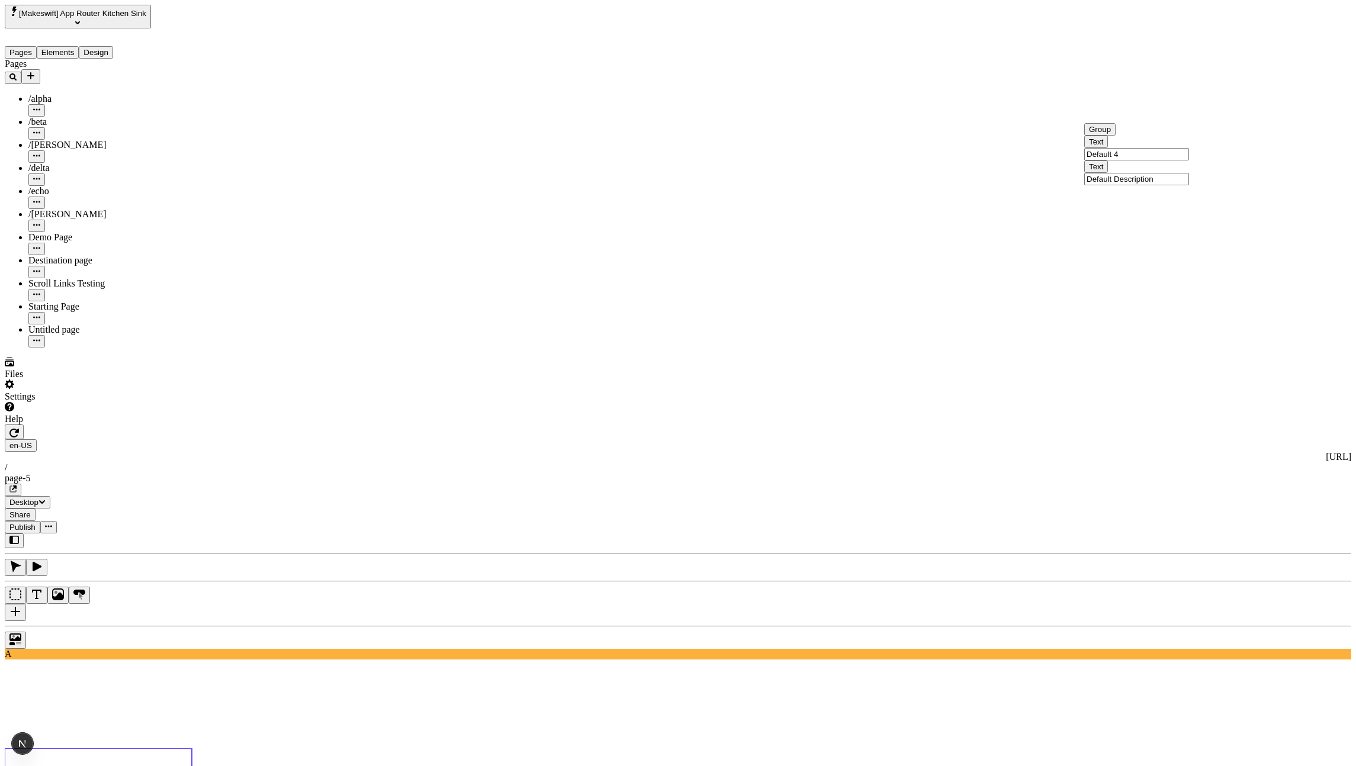
type input "Default 4"
drag, startPoint x: 1218, startPoint y: 137, endPoint x: 1214, endPoint y: 79, distance: 58.2
drag, startPoint x: 1215, startPoint y: 66, endPoint x: 1227, endPoint y: 166, distance: 100.9
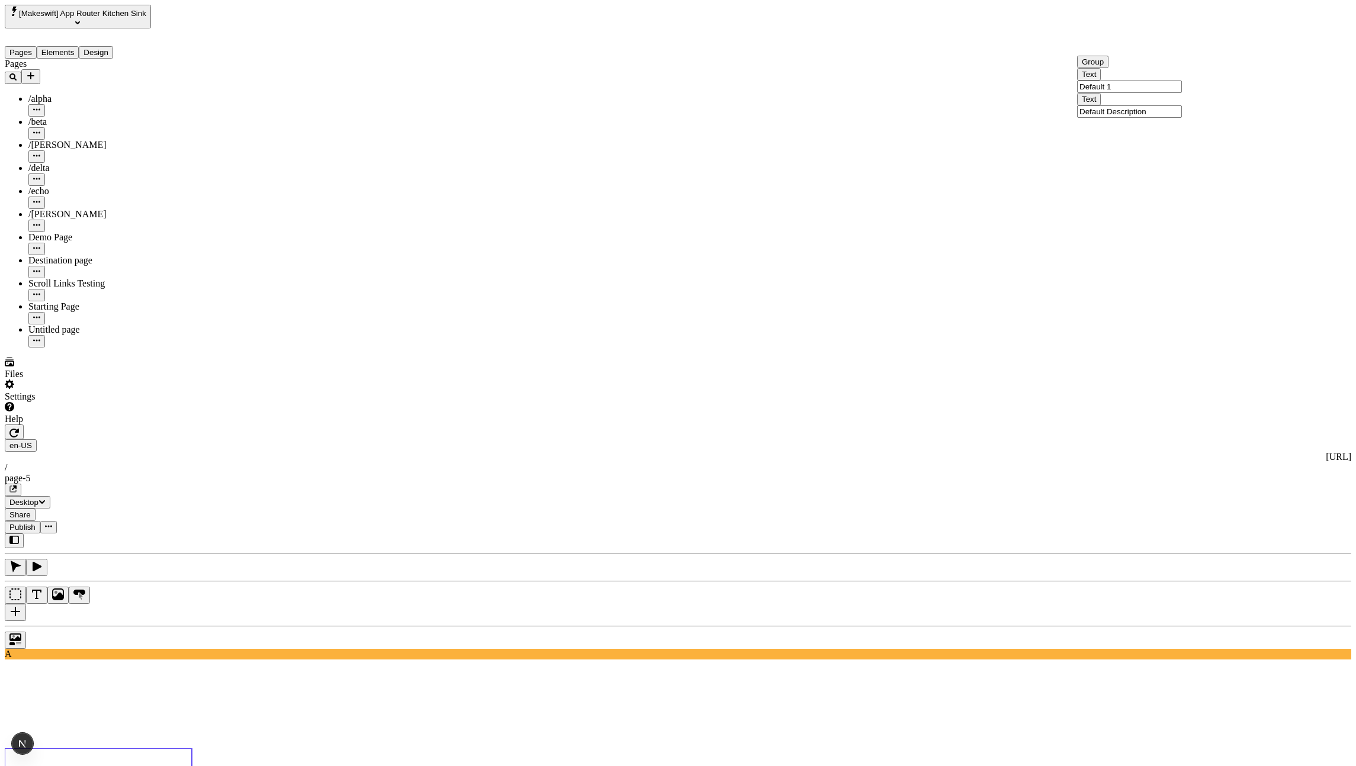
drag, startPoint x: 1217, startPoint y: 65, endPoint x: 1219, endPoint y: 112, distance: 47.4
click at [19, 408] on icon "button" at bounding box center [13, 433] width 9 height 9
click at [24, 408] on button "button" at bounding box center [14, 432] width 19 height 15
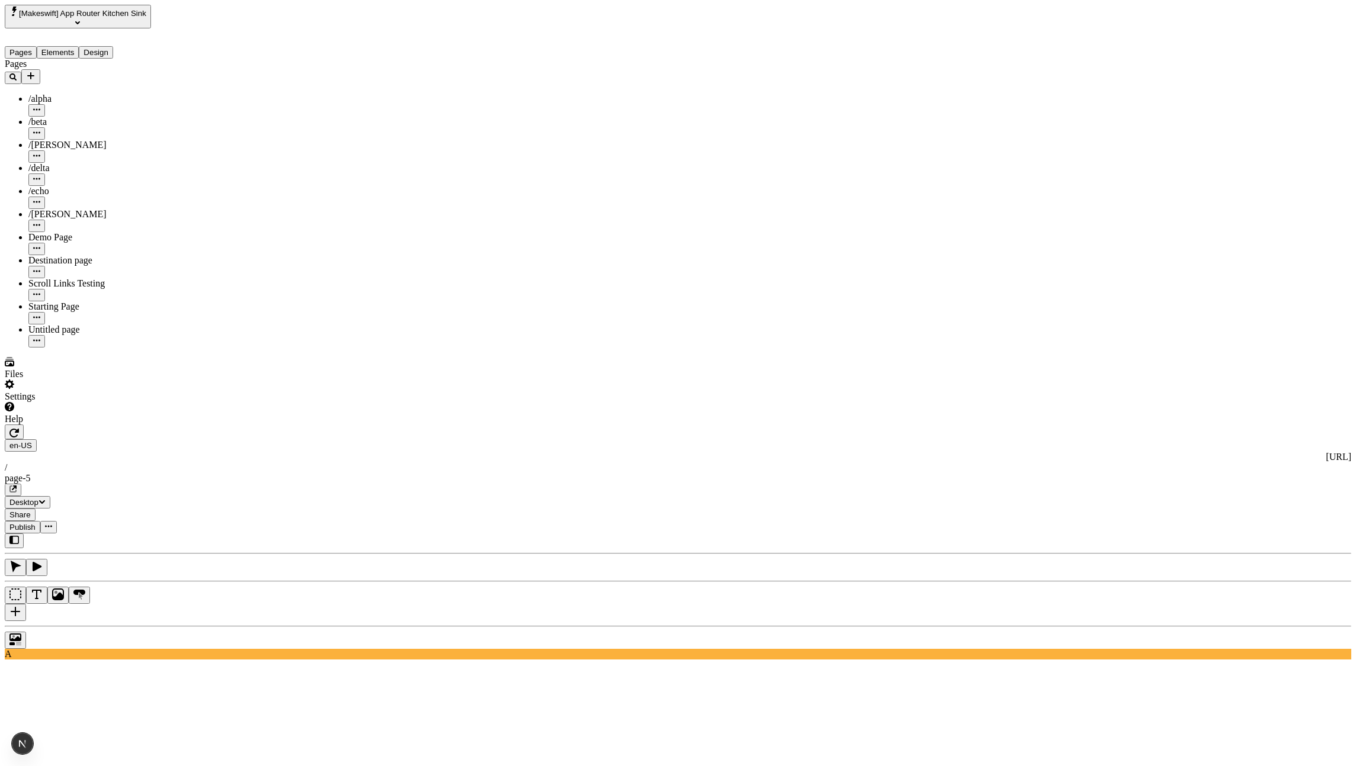
drag, startPoint x: 1216, startPoint y: 67, endPoint x: 1221, endPoint y: 89, distance: 23.1
drag, startPoint x: 1217, startPoint y: 86, endPoint x: 1218, endPoint y: 60, distance: 25.5
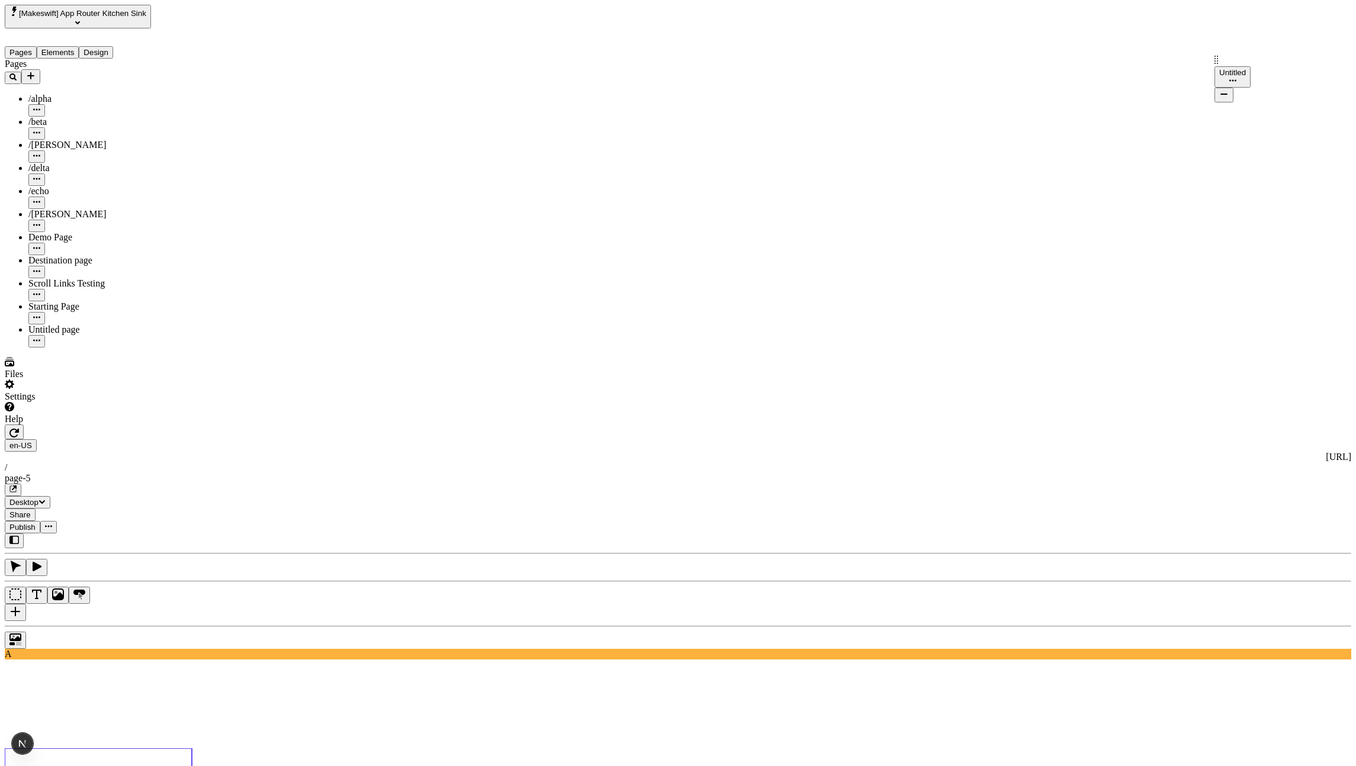
drag, startPoint x: 1218, startPoint y: 107, endPoint x: 1214, endPoint y: 59, distance: 48.2
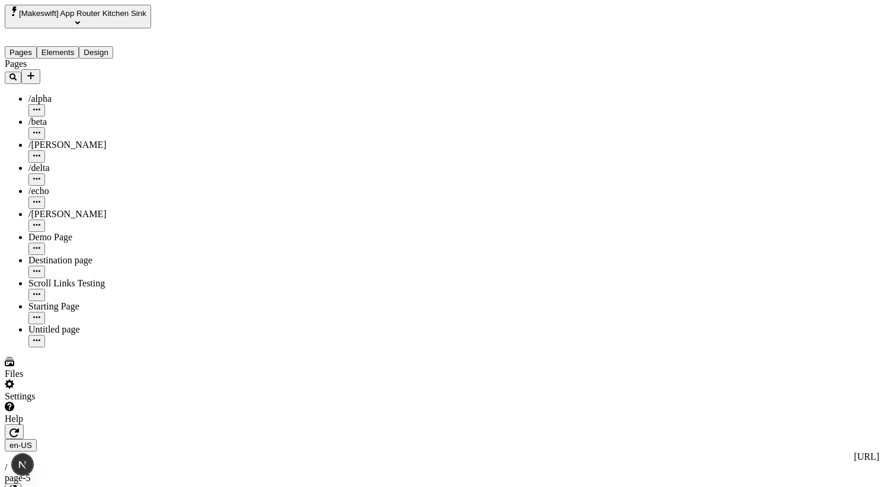
click at [19, 408] on icon "button" at bounding box center [13, 432] width 9 height 9
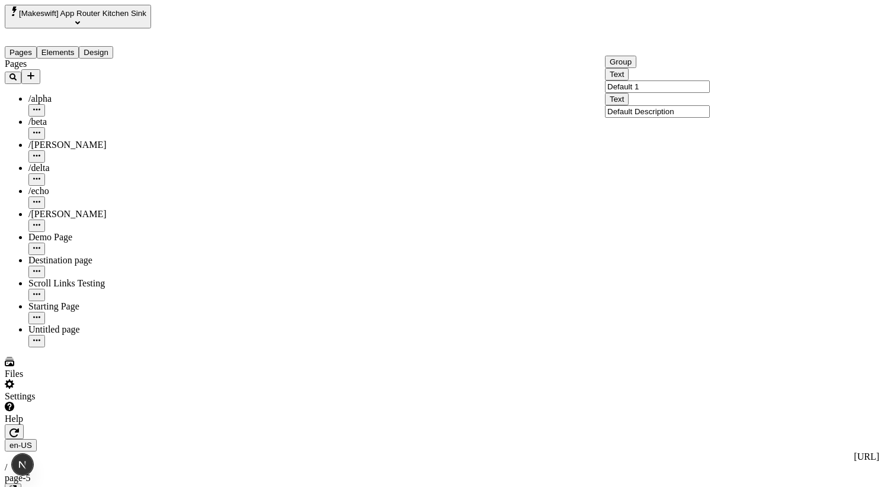
click at [690, 93] on input "Default 1" at bounding box center [657, 87] width 105 height 12
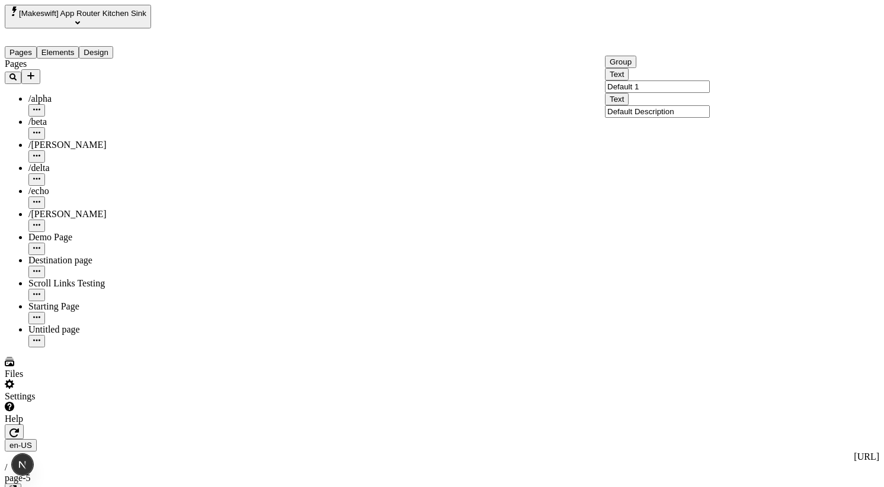
click at [694, 118] on input "Default Description" at bounding box center [657, 111] width 105 height 12
click at [674, 93] on input "Default 1" at bounding box center [657, 87] width 105 height 12
click at [682, 118] on input "Default Description" at bounding box center [657, 111] width 105 height 12
click at [684, 115] on input "Default 2" at bounding box center [657, 109] width 105 height 12
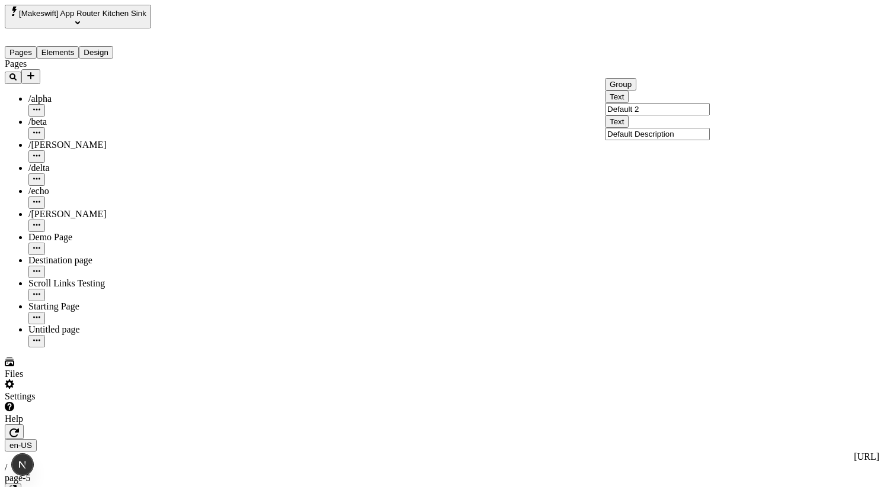
click at [686, 140] on input "Default Description" at bounding box center [657, 134] width 105 height 12
click at [686, 115] on input "Default 2" at bounding box center [657, 109] width 105 height 12
click at [676, 93] on input "Default 1" at bounding box center [657, 87] width 105 height 12
click at [682, 118] on input "Default Description" at bounding box center [657, 111] width 105 height 12
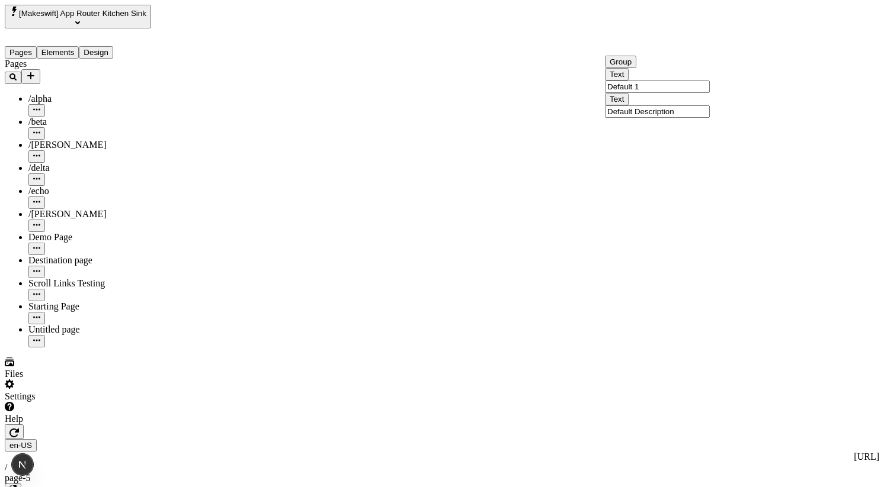
click at [687, 138] on input "Default 3" at bounding box center [657, 132] width 105 height 12
click at [688, 163] on input "Default Description" at bounding box center [657, 156] width 105 height 12
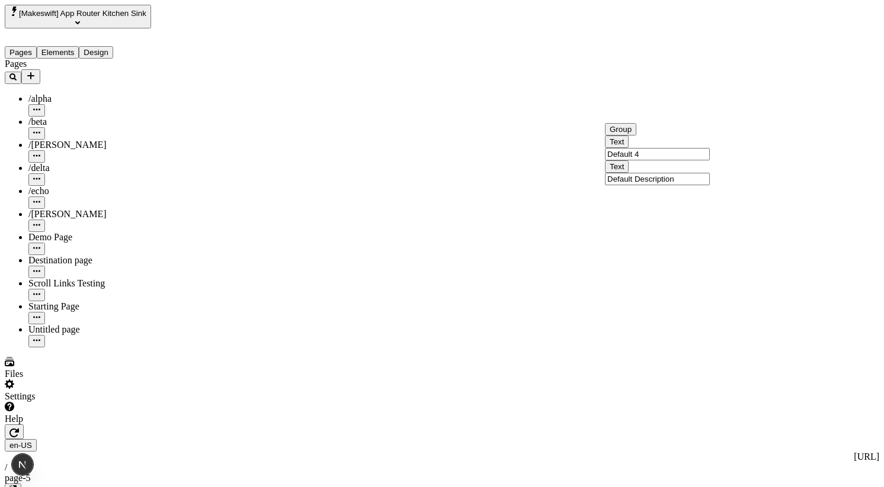
click at [681, 161] on input "Default 4" at bounding box center [657, 154] width 105 height 12
click at [689, 185] on input "Default Description" at bounding box center [657, 179] width 105 height 12
click at [679, 161] on input "Default 4" at bounding box center [657, 154] width 105 height 12
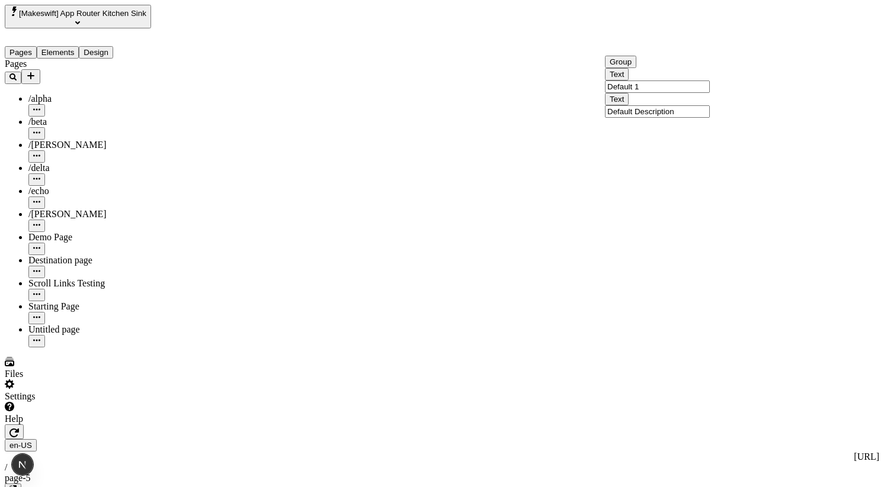
click at [670, 93] on input "Default 1" at bounding box center [657, 87] width 105 height 12
type input "First"
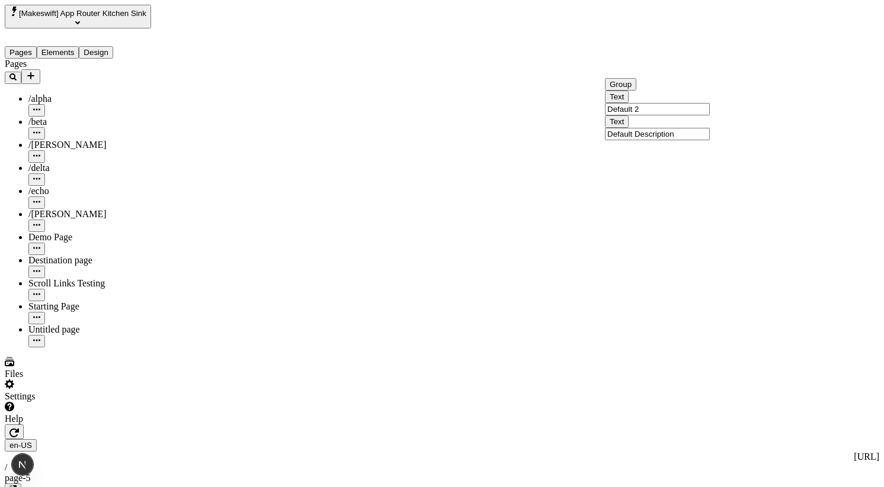
click at [646, 115] on input "Default 2" at bounding box center [657, 109] width 105 height 12
type input "Second"
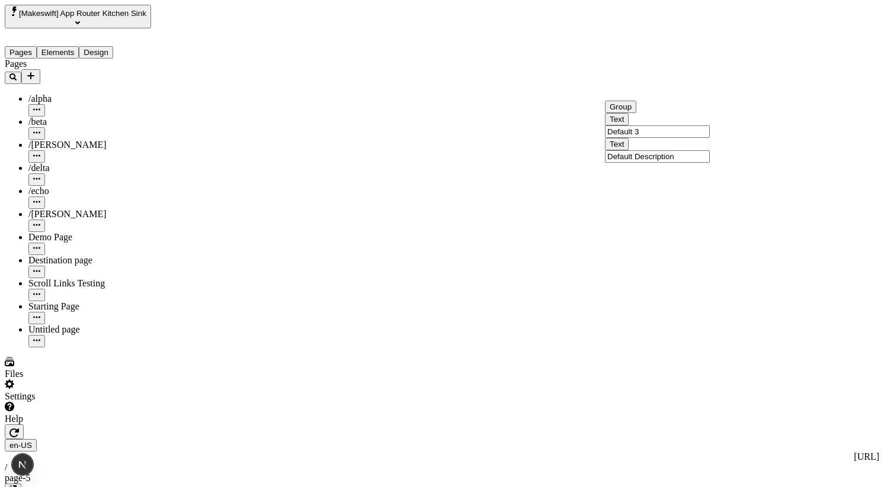
click at [659, 138] on input "Default 3" at bounding box center [657, 132] width 105 height 12
type input "Third"
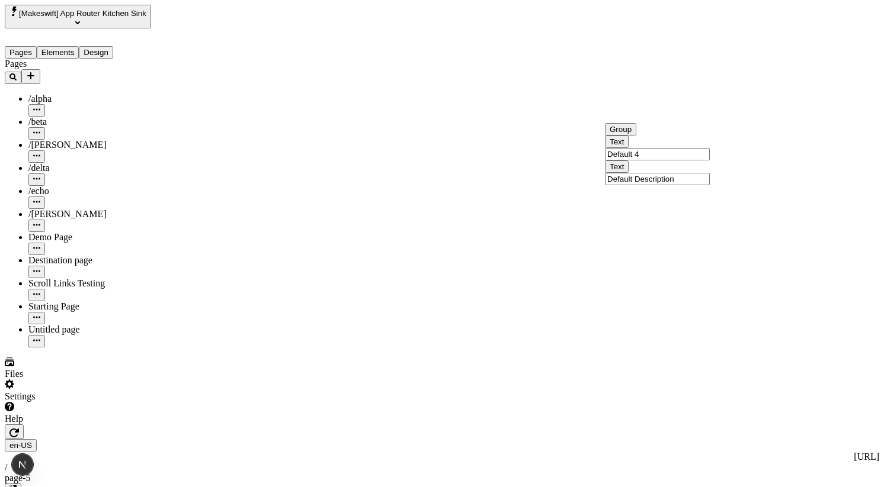
click at [672, 185] on div "Text Default 4 Text Default Description" at bounding box center [657, 161] width 105 height 50
click at [672, 161] on input "Default 4" at bounding box center [657, 154] width 105 height 12
type input "Fourth"
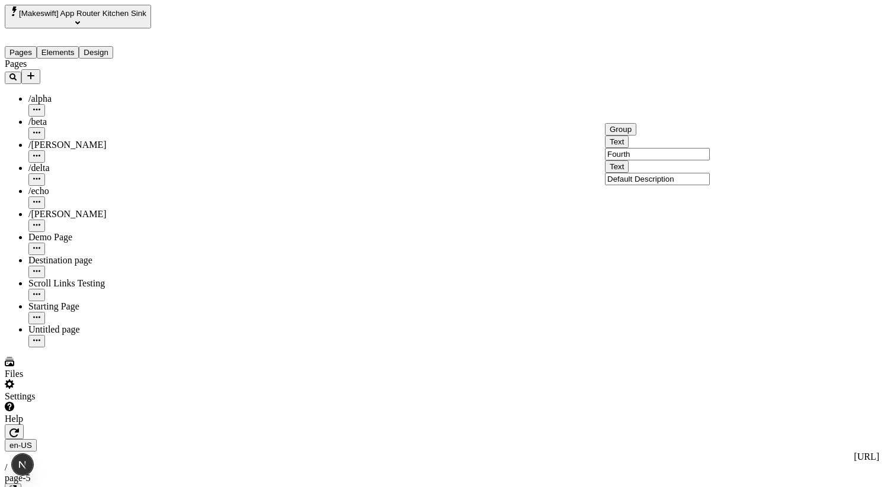
drag, startPoint x: 746, startPoint y: 85, endPoint x: 746, endPoint y: 61, distance: 24.3
drag, startPoint x: 745, startPoint y: 63, endPoint x: 747, endPoint y: 139, distance: 75.3
drag, startPoint x: 744, startPoint y: 110, endPoint x: 744, endPoint y: 134, distance: 24.3
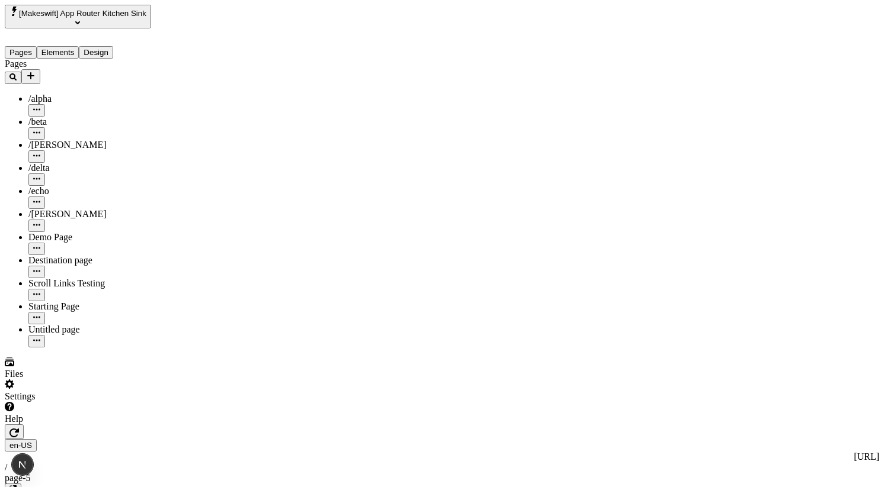
click at [24, 408] on button "button" at bounding box center [14, 432] width 19 height 15
drag, startPoint x: 745, startPoint y: 86, endPoint x: 745, endPoint y: 108, distance: 21.9
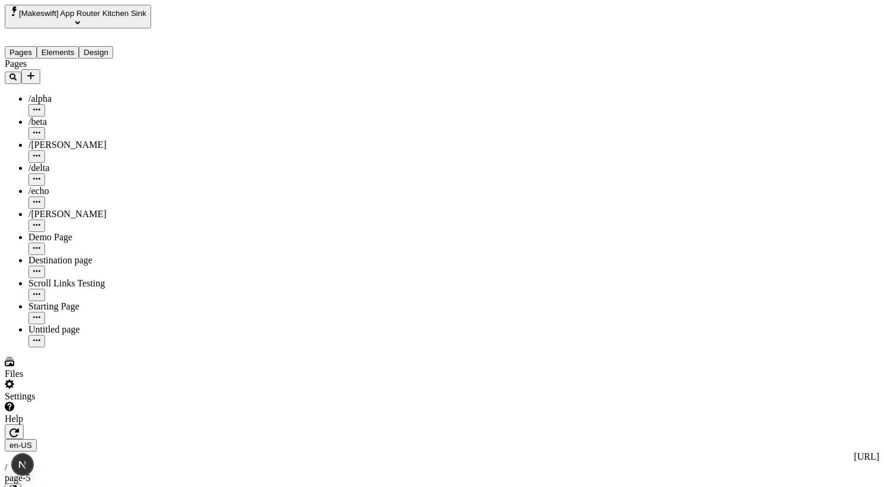
click at [693, 161] on input "Default Title" at bounding box center [657, 154] width 105 height 12
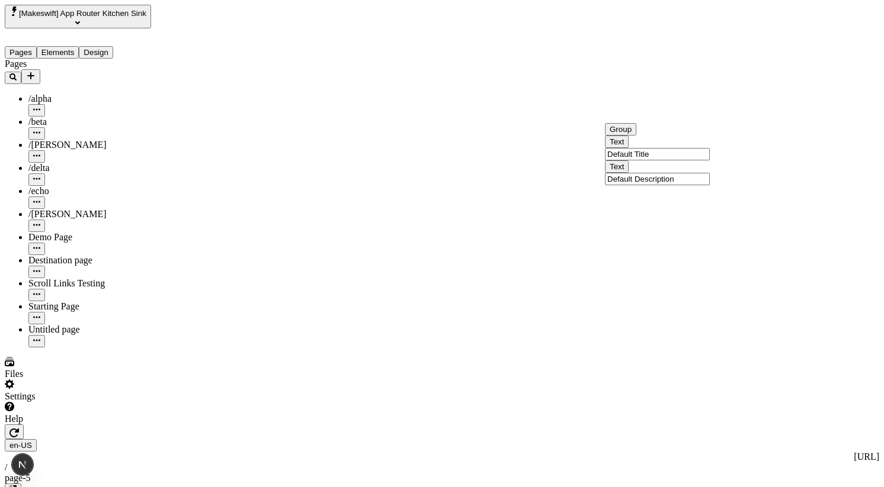
click at [693, 161] on input "Default Title" at bounding box center [657, 154] width 105 height 12
type input "Fourth"
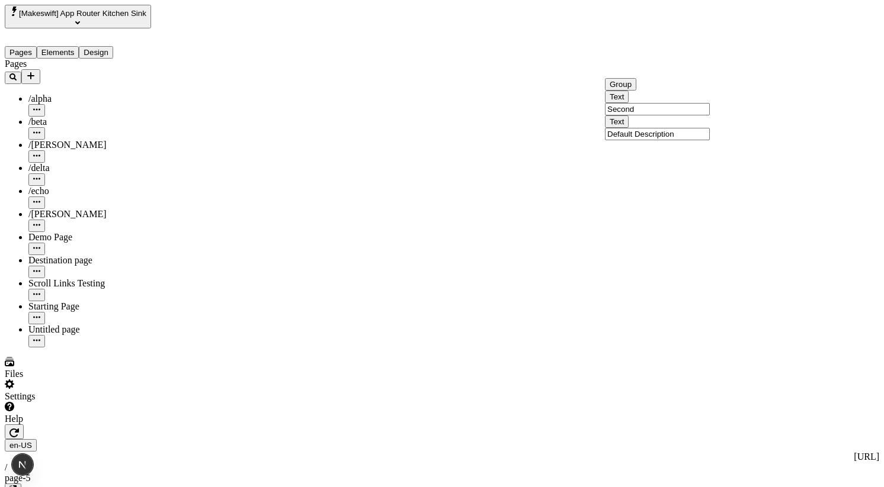
click at [692, 115] on input "Second" at bounding box center [657, 109] width 105 height 12
click at [693, 140] on input "Default Description" at bounding box center [657, 134] width 105 height 12
click at [666, 93] on input "First" at bounding box center [657, 87] width 105 height 12
click at [693, 118] on input "Default Description" at bounding box center [657, 111] width 105 height 12
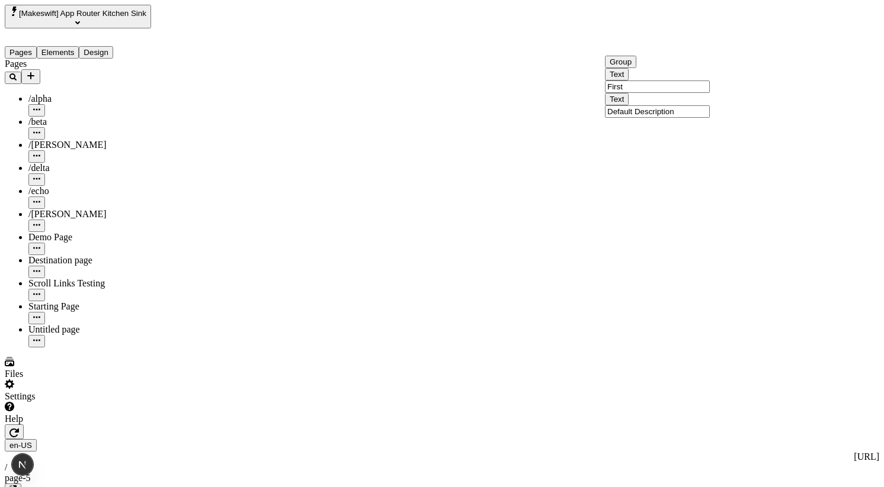
click at [675, 115] on input "Second" at bounding box center [657, 109] width 105 height 12
click at [675, 140] on input "Default Description" at bounding box center [657, 134] width 105 height 12
click at [670, 93] on input "First" at bounding box center [657, 87] width 105 height 12
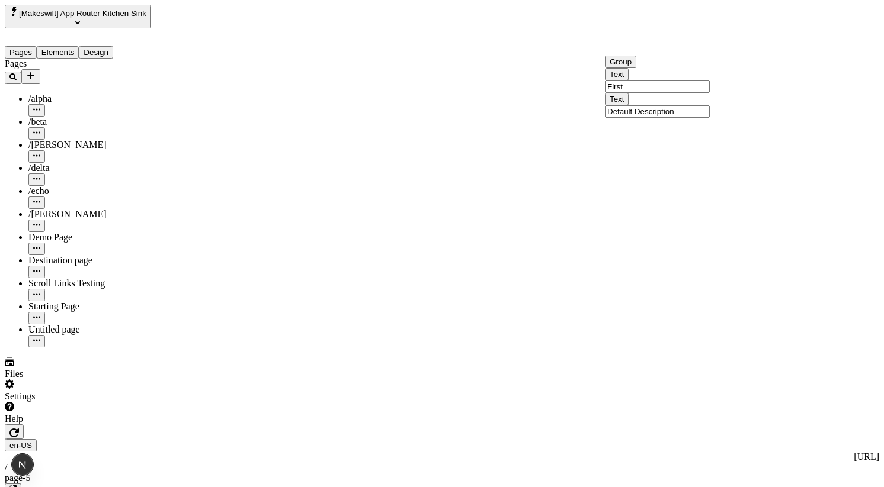
click at [686, 118] on input "Default Description" at bounding box center [657, 111] width 105 height 12
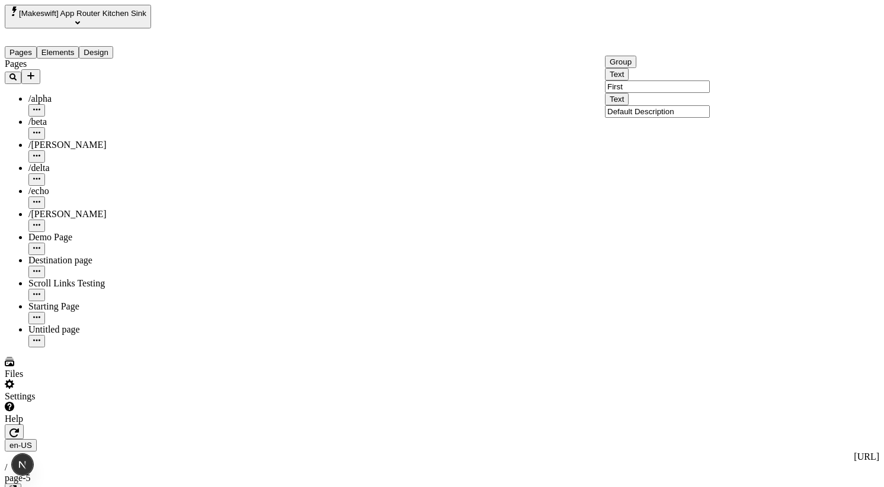
click at [615, 66] on span "Group" at bounding box center [620, 61] width 22 height 9
click at [583, 98] on span "Alt + Click" at bounding box center [593, 108] width 21 height 21
type input "Default Title"
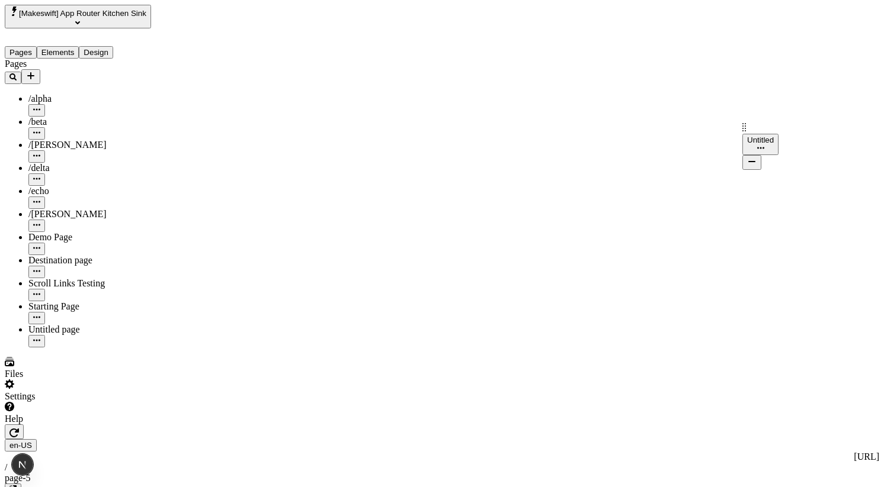
drag, startPoint x: 746, startPoint y: 66, endPoint x: 749, endPoint y: 140, distance: 74.1
click at [663, 161] on input "Default Title" at bounding box center [657, 154] width 105 height 12
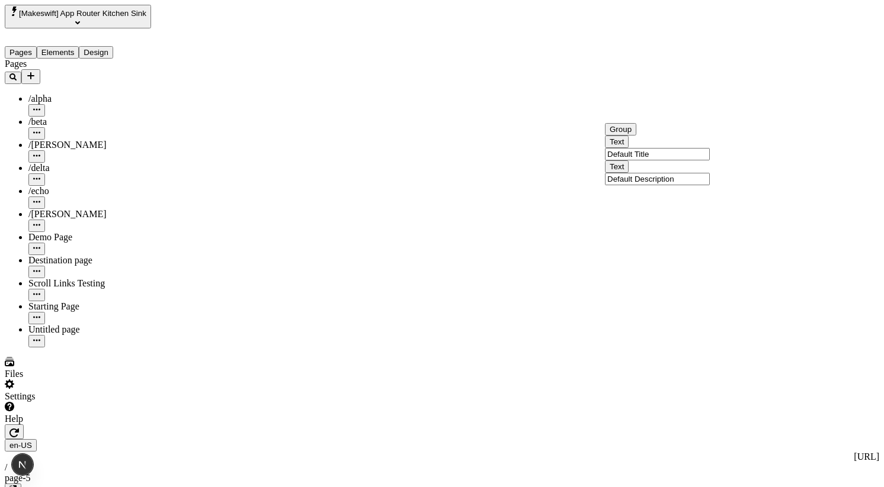
click at [663, 161] on input "Default Title" at bounding box center [657, 154] width 105 height 12
type input "First"
drag, startPoint x: 747, startPoint y: 132, endPoint x: 751, endPoint y: 32, distance: 100.2
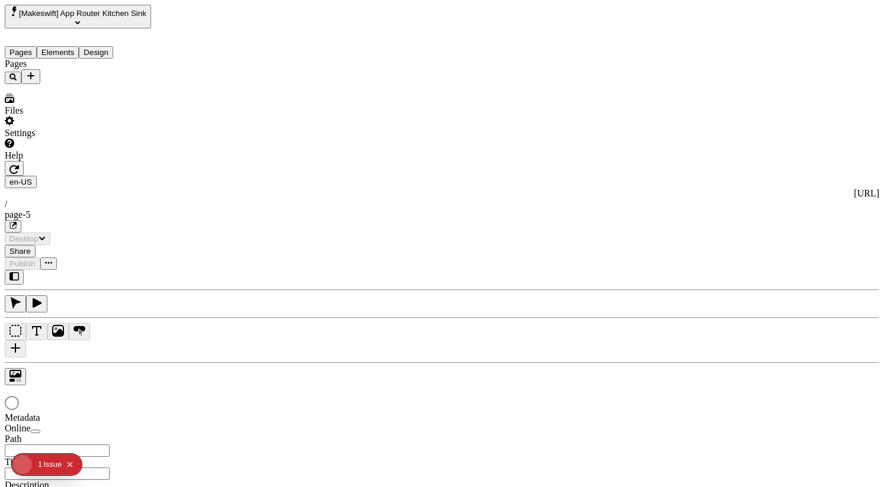
type input "/page-5"
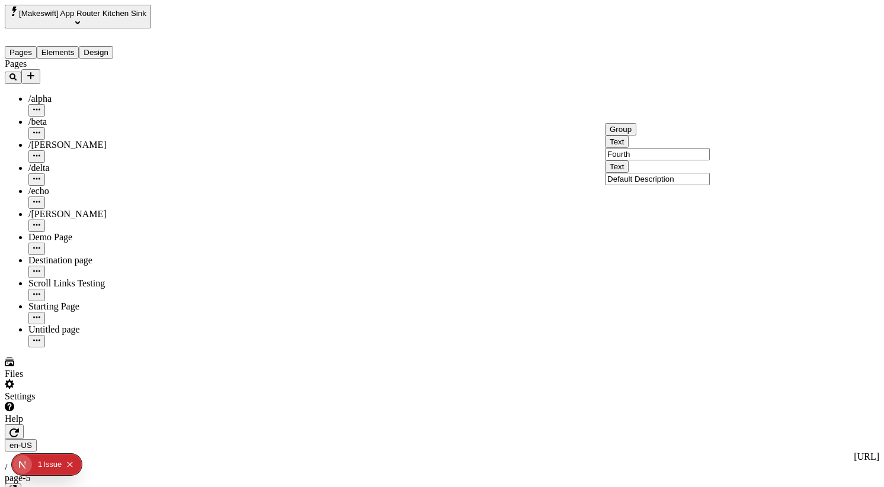
click at [684, 115] on input "Second" at bounding box center [657, 109] width 105 height 12
click at [689, 140] on input "Default Description" at bounding box center [657, 134] width 105 height 12
click at [689, 115] on input "Second" at bounding box center [657, 109] width 105 height 12
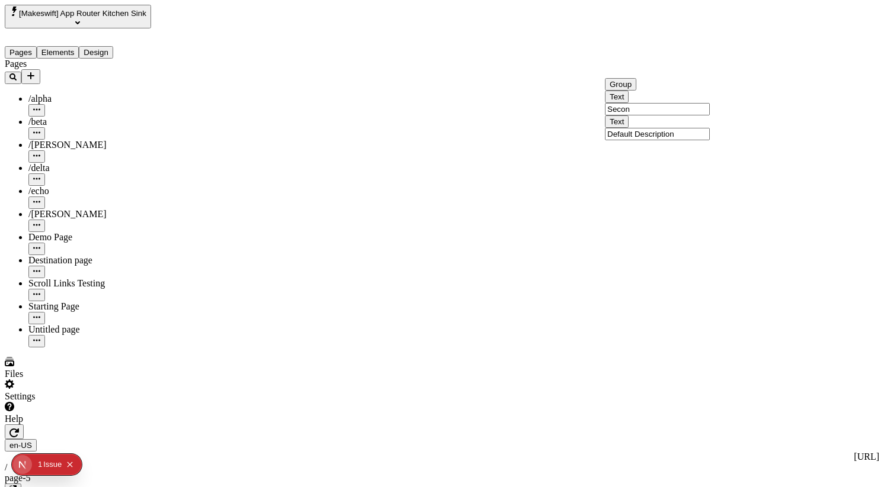
type input "Second"
drag, startPoint x: 747, startPoint y: 129, endPoint x: 747, endPoint y: 59, distance: 69.9
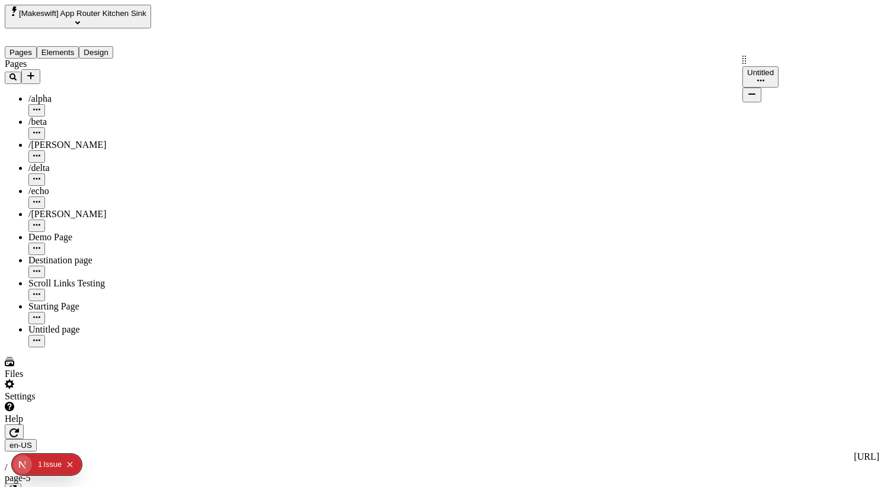
drag, startPoint x: 746, startPoint y: 61, endPoint x: 746, endPoint y: 148, distance: 87.1
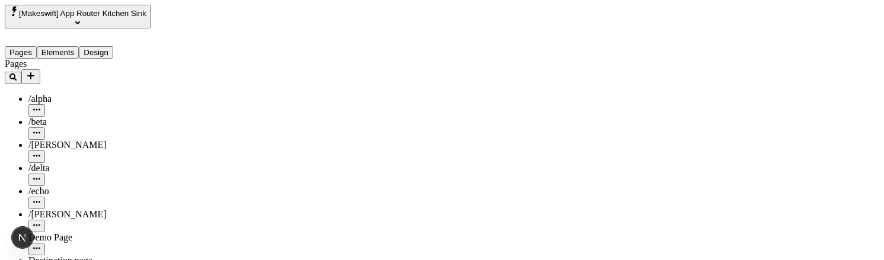
scroll to position [0, 0]
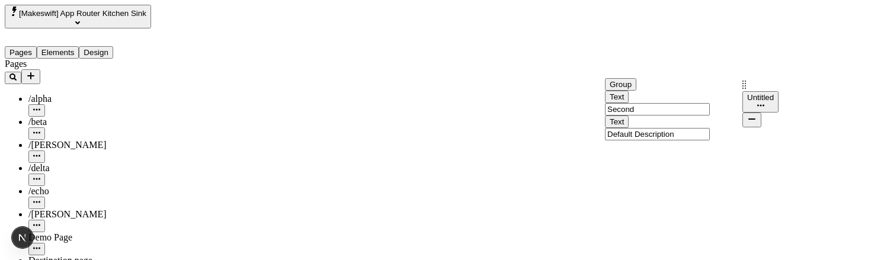
drag, startPoint x: 656, startPoint y: 127, endPoint x: 669, endPoint y: 129, distance: 13.2
drag, startPoint x: 667, startPoint y: 137, endPoint x: 609, endPoint y: 135, distance: 58.7
drag, startPoint x: 618, startPoint y: 133, endPoint x: 664, endPoint y: 133, distance: 45.6
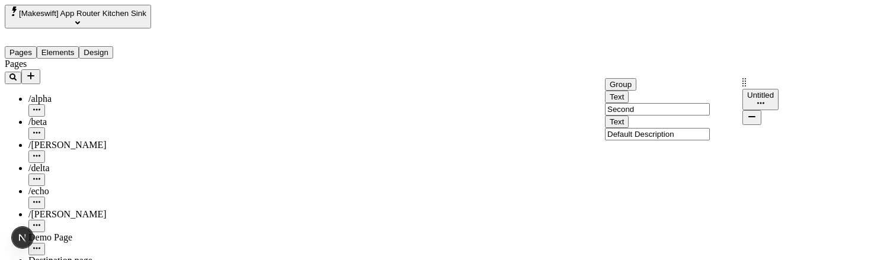
drag, startPoint x: 685, startPoint y: 128, endPoint x: 638, endPoint y: 128, distance: 46.8
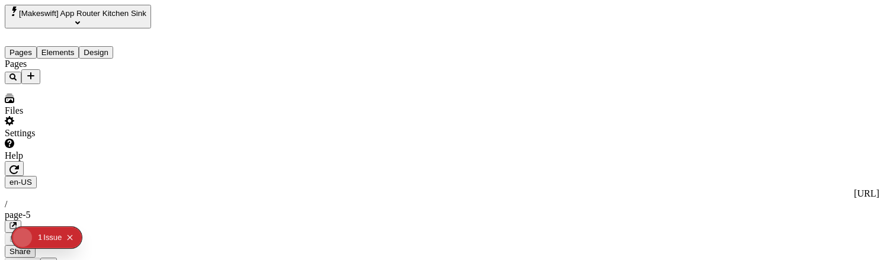
type input "/page-5"
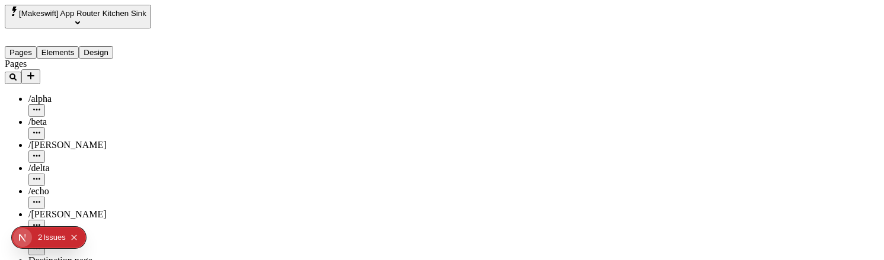
drag, startPoint x: 746, startPoint y: 86, endPoint x: 750, endPoint y: 111, distance: 25.7
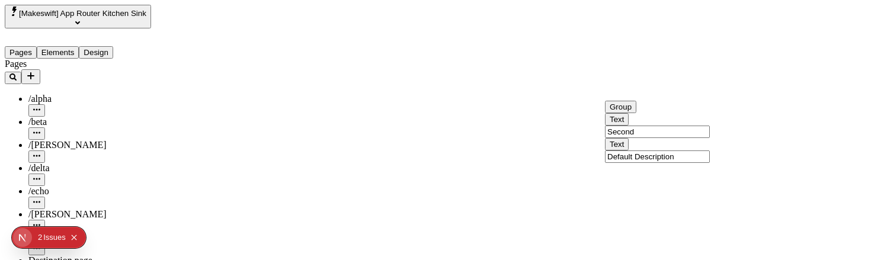
drag, startPoint x: 681, startPoint y: 160, endPoint x: 638, endPoint y: 155, distance: 42.9
click at [638, 138] on input "Second" at bounding box center [657, 132] width 105 height 12
click at [707, 138] on input "Second" at bounding box center [657, 132] width 105 height 12
drag, startPoint x: 703, startPoint y: 197, endPoint x: 634, endPoint y: 196, distance: 68.7
click at [634, 163] on input "Default Description" at bounding box center [657, 156] width 105 height 12
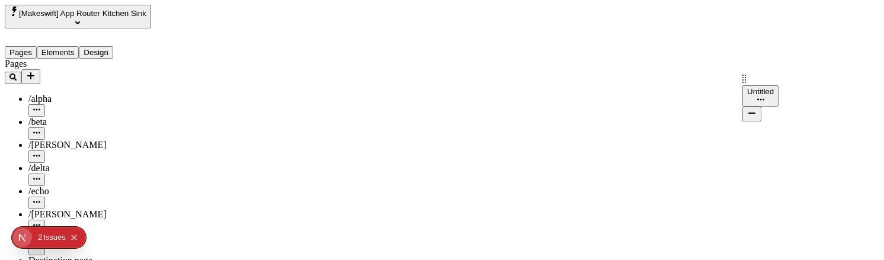
drag, startPoint x: 746, startPoint y: 60, endPoint x: 746, endPoint y: 79, distance: 19.0
drag, startPoint x: 744, startPoint y: 85, endPoint x: 744, endPoint y: 61, distance: 23.7
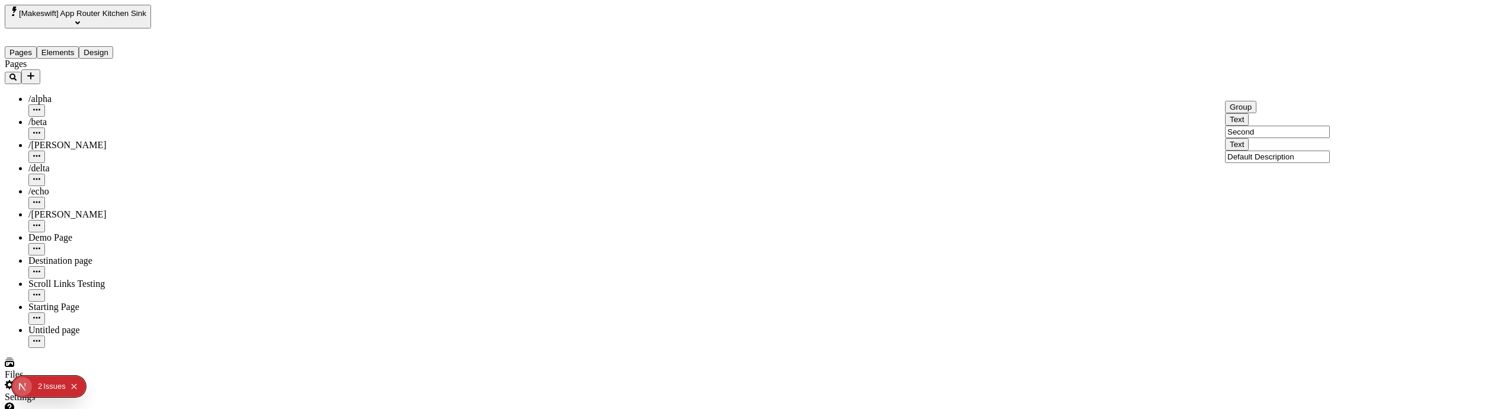
drag, startPoint x: 1366, startPoint y: 63, endPoint x: 1368, endPoint y: 135, distance: 71.7
drag, startPoint x: 1367, startPoint y: 131, endPoint x: 1368, endPoint y: 57, distance: 74.0
drag, startPoint x: 1365, startPoint y: 68, endPoint x: 1367, endPoint y: 86, distance: 17.9
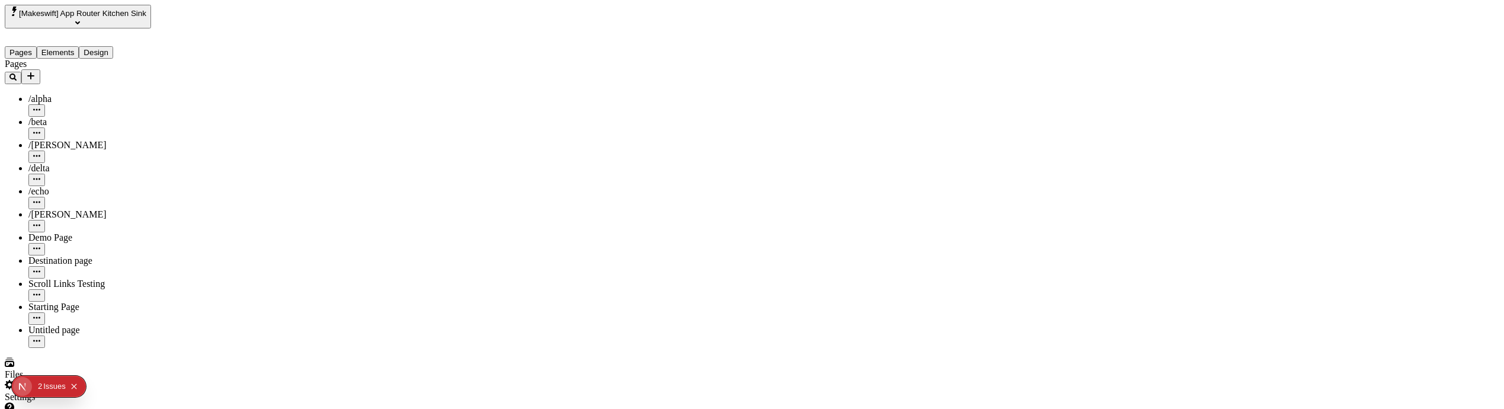
drag, startPoint x: 1365, startPoint y: 131, endPoint x: 1366, endPoint y: 140, distance: 9.0
click at [883, 138] on input "Second" at bounding box center [1277, 132] width 105 height 12
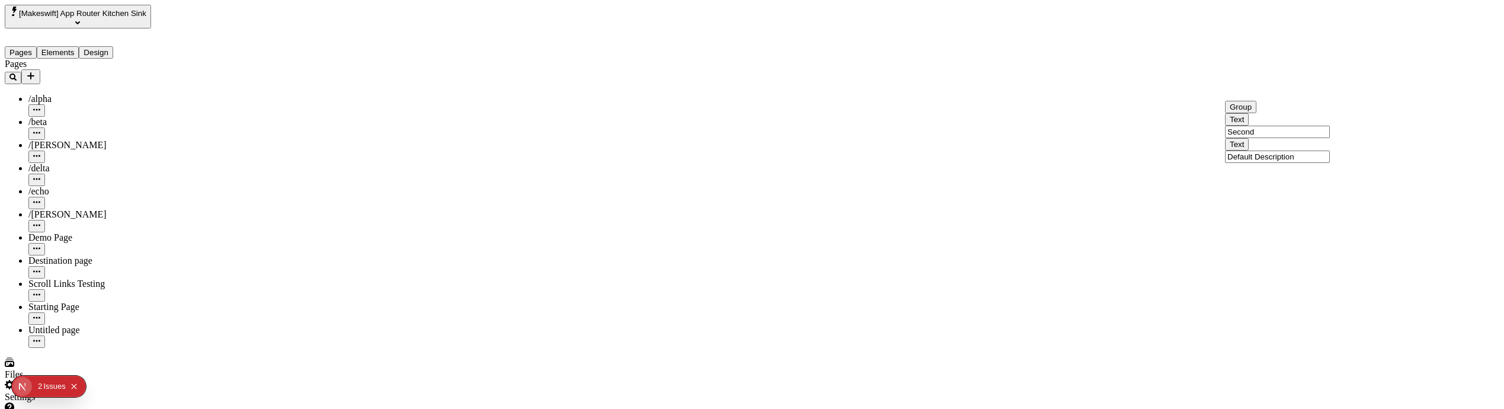
click at [883, 161] on input "Fourth" at bounding box center [1277, 154] width 105 height 12
click at [883, 140] on div "Text First Text Default Description" at bounding box center [1277, 116] width 105 height 50
click at [883, 115] on input "First" at bounding box center [1277, 109] width 105 height 12
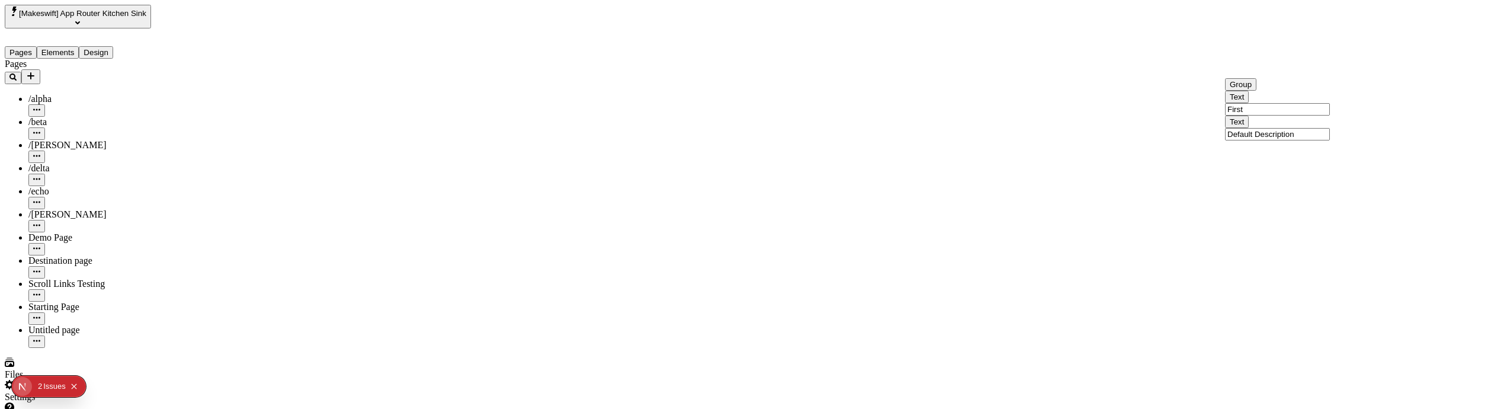
click at [883, 93] on input "Third" at bounding box center [1277, 87] width 105 height 12
click at [883, 126] on div "Group Text Second Text Default Description" at bounding box center [1277, 132] width 105 height 62
click at [883, 138] on input "Second" at bounding box center [1277, 132] width 105 height 12
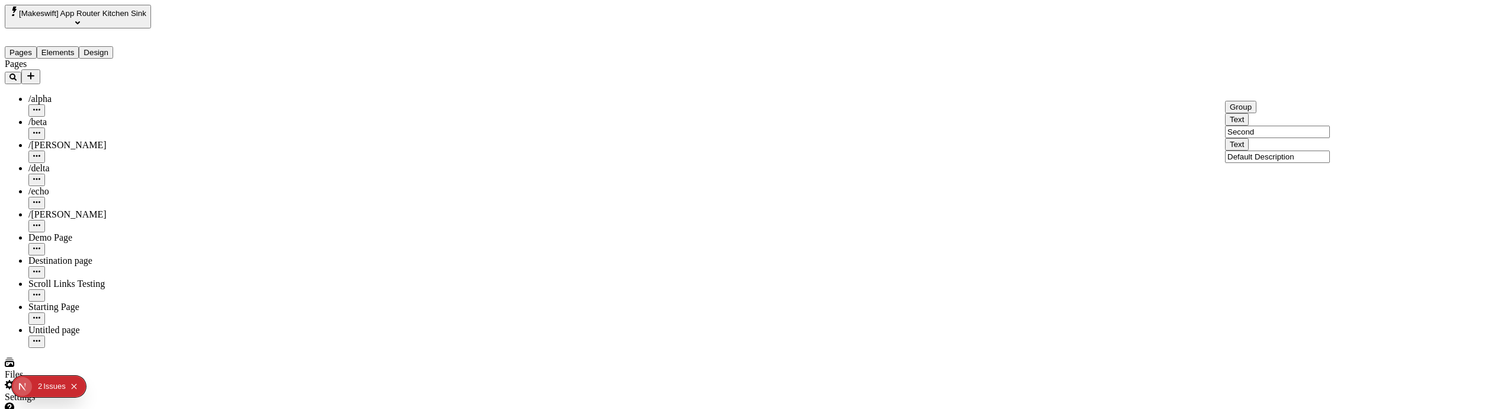
click at [883, 161] on input "Fourth" at bounding box center [1277, 154] width 105 height 12
click at [883, 138] on input "Second" at bounding box center [1277, 132] width 105 height 12
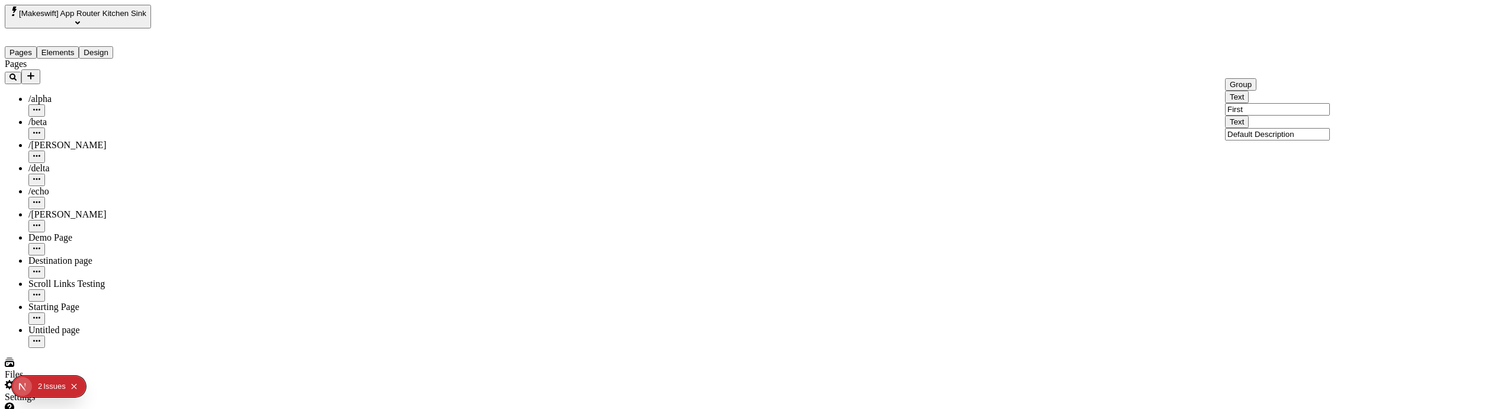
click at [883, 115] on input "First" at bounding box center [1277, 109] width 105 height 12
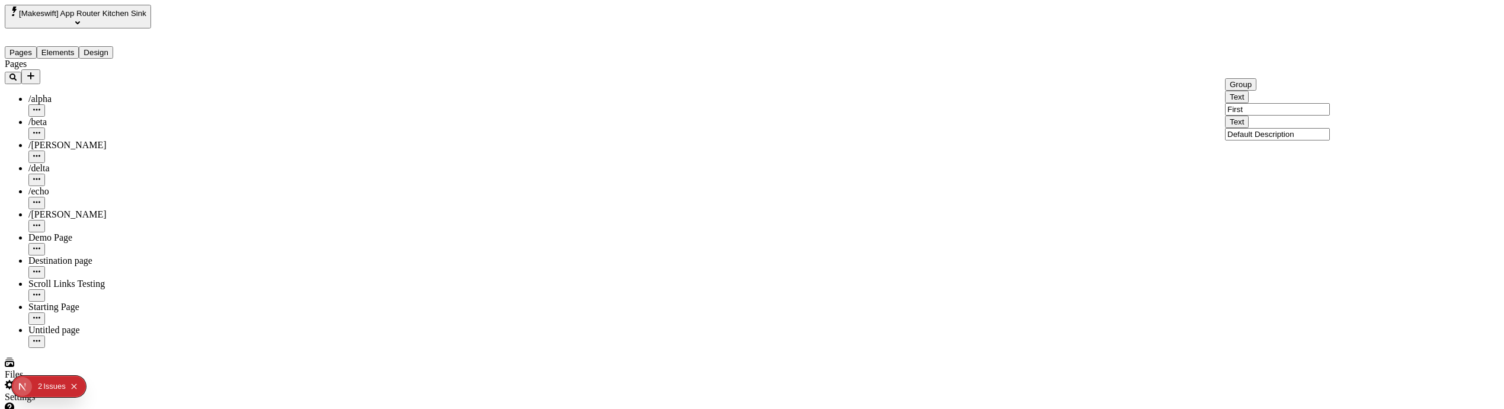
drag, startPoint x: 1366, startPoint y: 63, endPoint x: 1359, endPoint y: 71, distance: 10.9
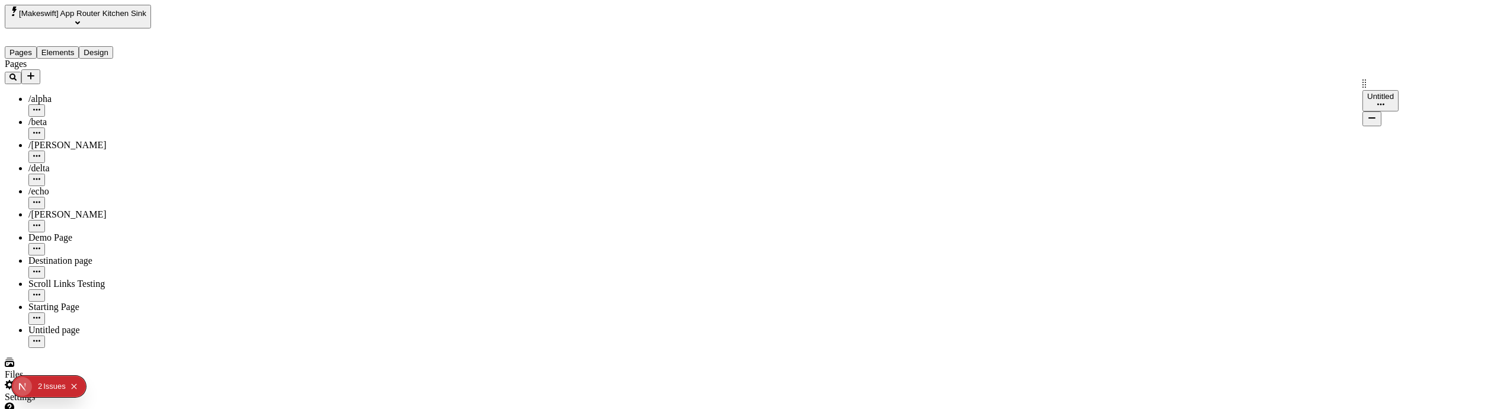
drag, startPoint x: 1365, startPoint y: 63, endPoint x: 1366, endPoint y: 86, distance: 23.7
drag, startPoint x: 1365, startPoint y: 85, endPoint x: 1366, endPoint y: 58, distance: 27.3
drag, startPoint x: 1366, startPoint y: 58, endPoint x: 1359, endPoint y: 24, distance: 35.0
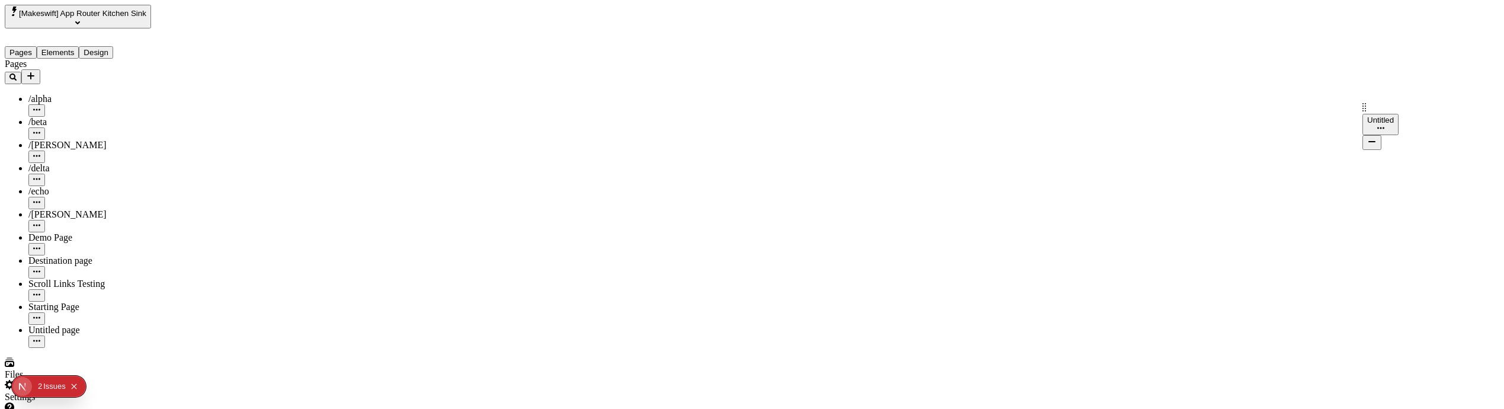
drag, startPoint x: 1366, startPoint y: 60, endPoint x: 1359, endPoint y: 107, distance: 47.8
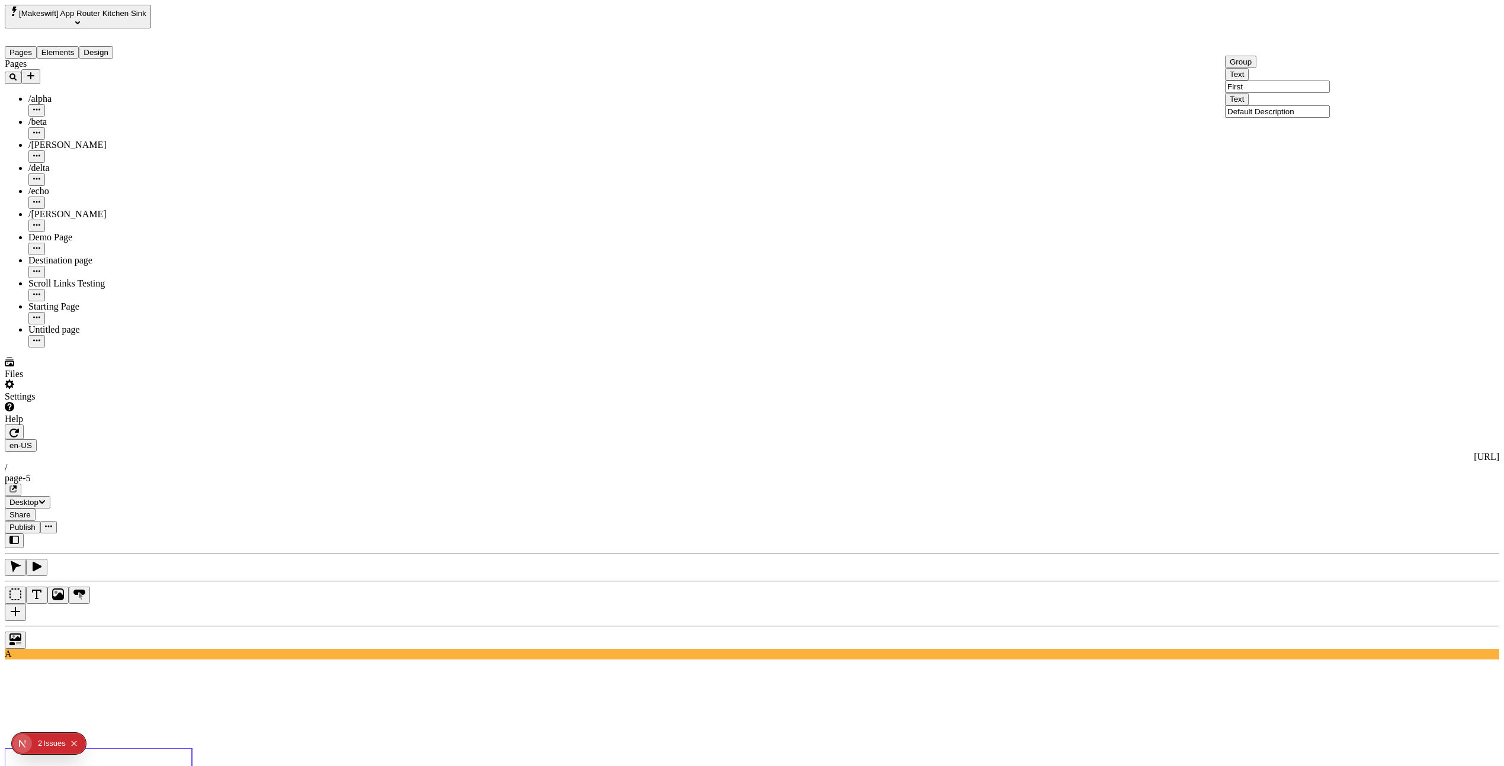
drag, startPoint x: 1365, startPoint y: 60, endPoint x: 1368, endPoint y: 112, distance: 52.2
drag, startPoint x: 1368, startPoint y: 112, endPoint x: 1365, endPoint y: 62, distance: 50.4
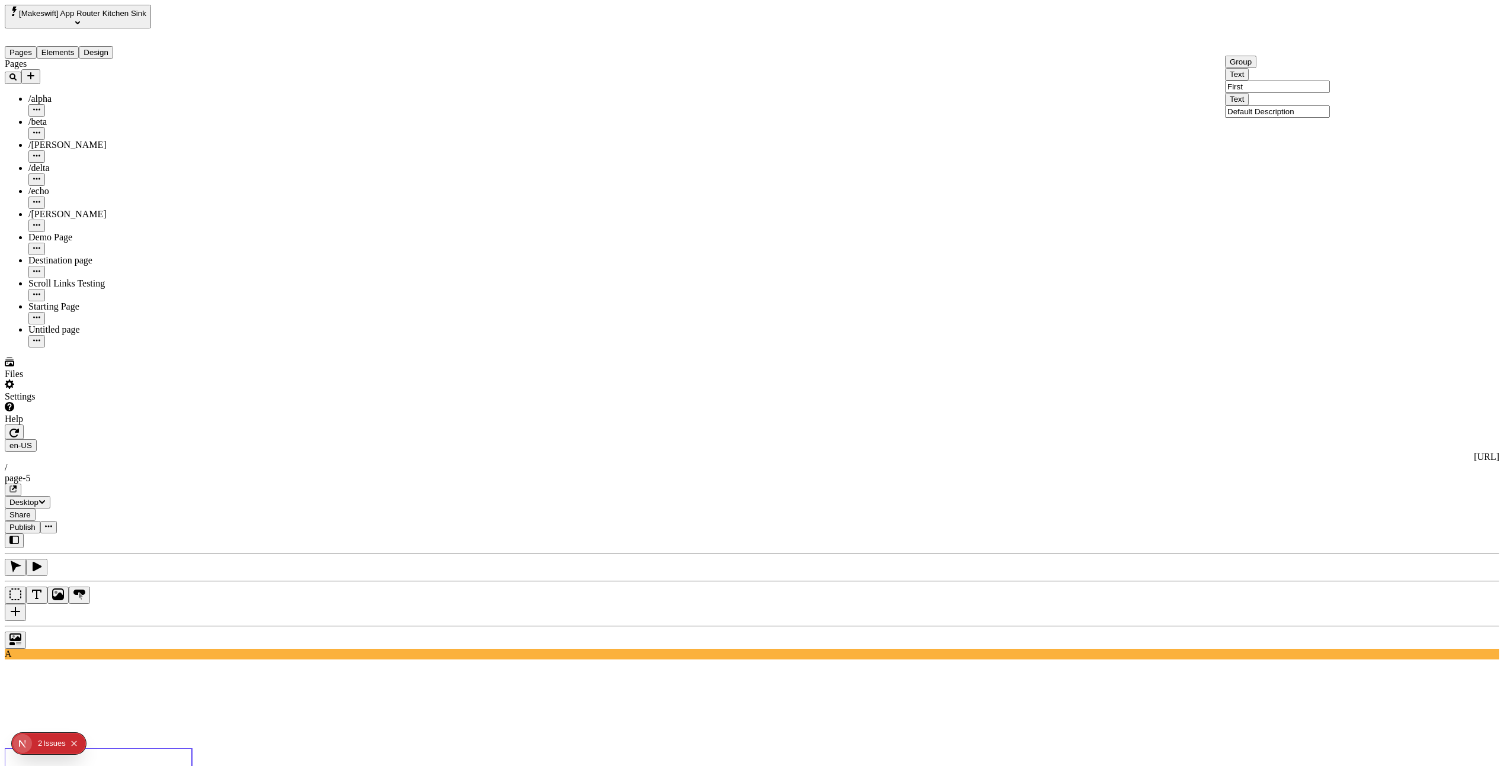
drag, startPoint x: 1366, startPoint y: 132, endPoint x: 1372, endPoint y: 164, distance: 32.5
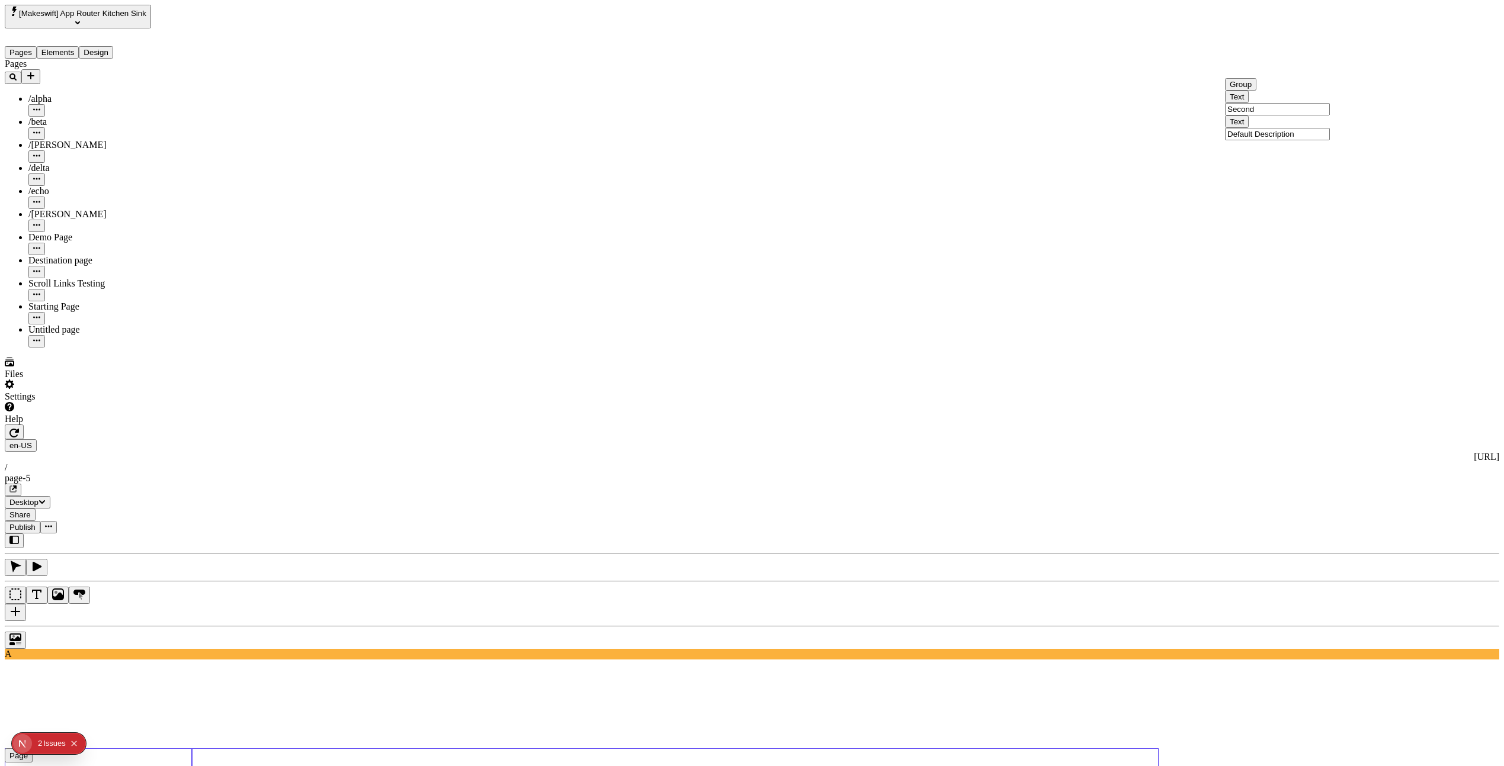
click at [883, 115] on input "Second" at bounding box center [1277, 109] width 105 height 12
click at [883, 148] on div "Text" at bounding box center [1277, 142] width 105 height 12
click at [883, 161] on input "Fourth" at bounding box center [1277, 154] width 105 height 12
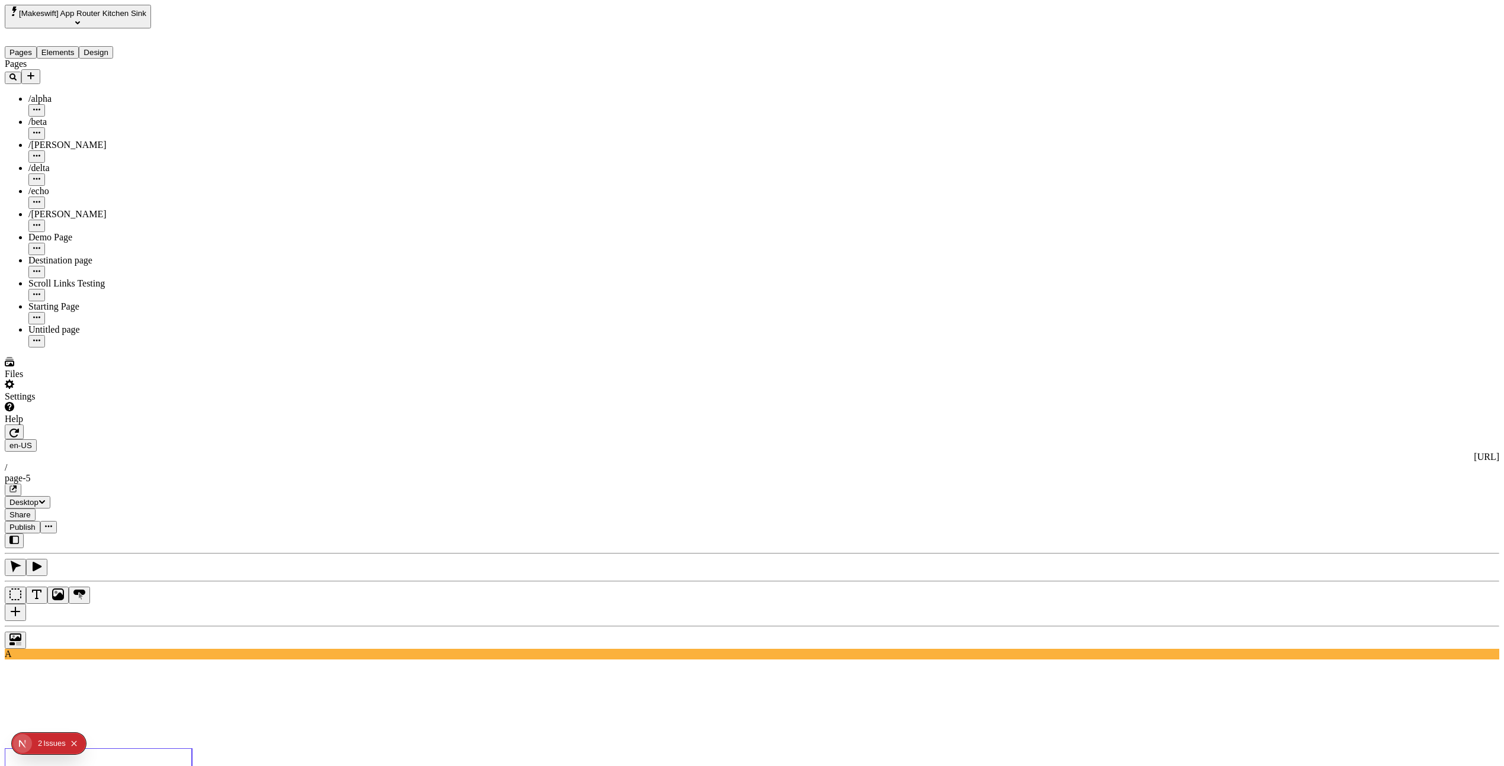
drag, startPoint x: 1367, startPoint y: 115, endPoint x: 1366, endPoint y: 72, distance: 43.3
